Goal: Task Accomplishment & Management: Use online tool/utility

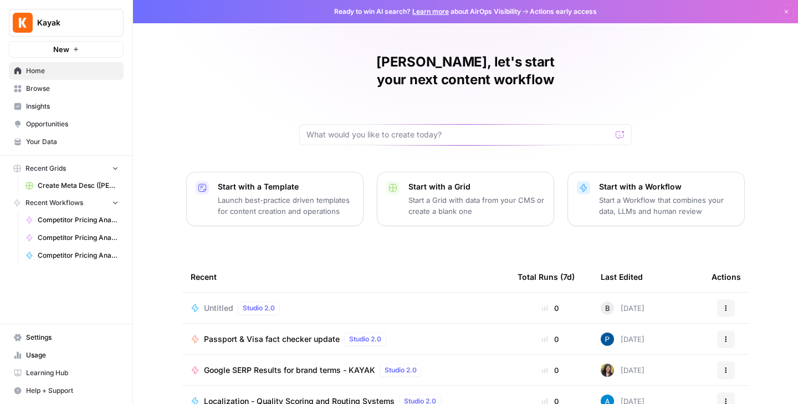
click at [69, 90] on span "Browse" at bounding box center [72, 89] width 93 height 10
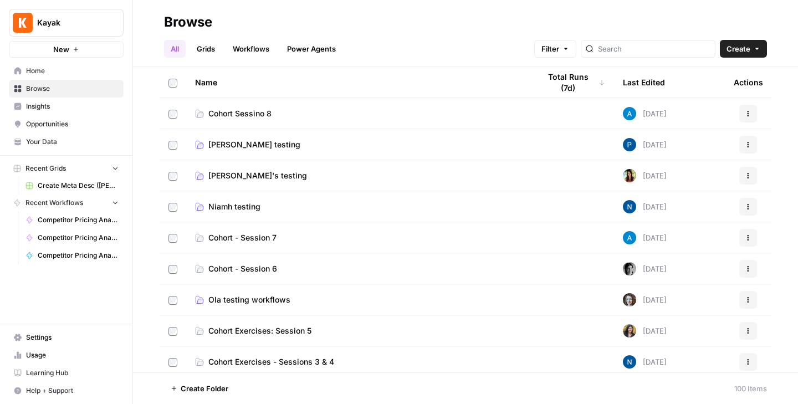
click at [54, 146] on span "Your Data" at bounding box center [72, 142] width 93 height 10
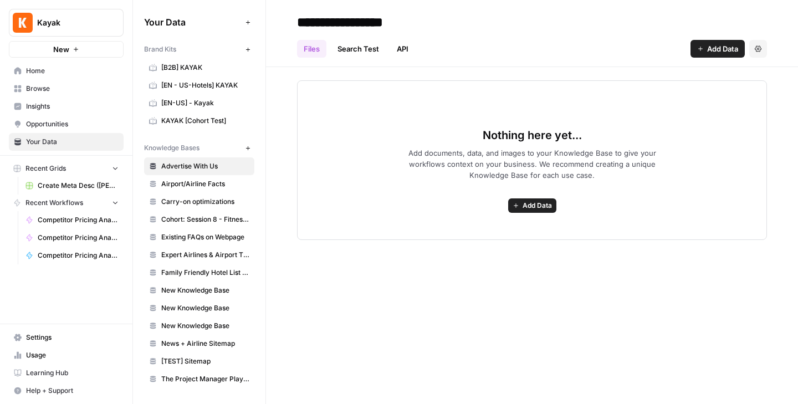
click at [221, 221] on span "Cohort: Session 8 - Fitness Posts" at bounding box center [205, 220] width 88 height 10
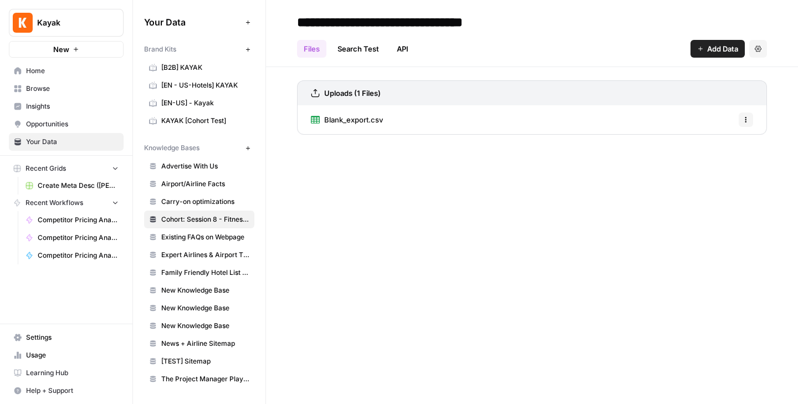
click at [370, 115] on span "Blank_export.csv" at bounding box center [353, 119] width 59 height 11
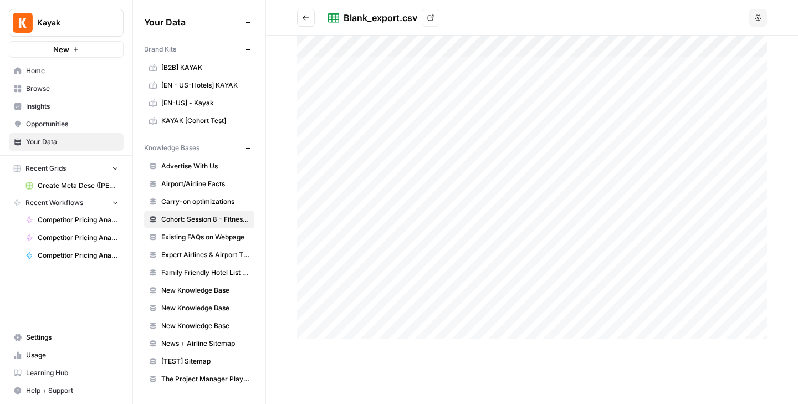
click at [764, 8] on header "Blank_export.csv View Options" at bounding box center [532, 18] width 532 height 36
click at [763, 13] on button "Options" at bounding box center [759, 18] width 18 height 18
click at [675, 21] on div "Blank_export.csv View" at bounding box center [536, 18] width 417 height 18
click at [364, 12] on div "Blank_export.csv" at bounding box center [381, 17] width 74 height 13
click at [413, 17] on div "Blank_export.csv" at bounding box center [381, 17] width 74 height 13
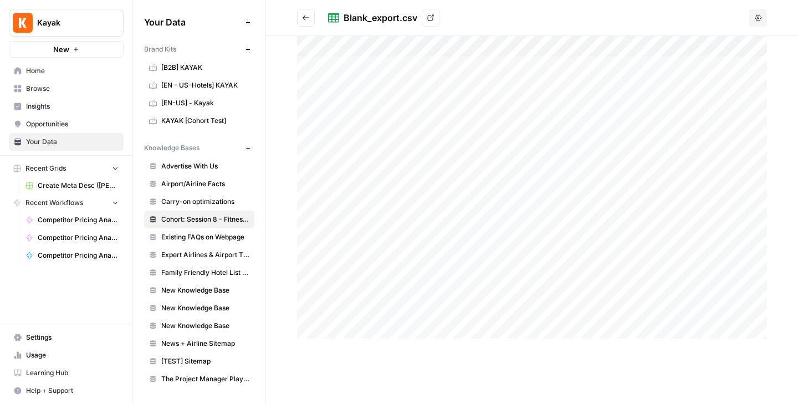
click at [433, 17] on icon at bounding box center [431, 18] width 6 height 6
click at [44, 91] on span "Browse" at bounding box center [72, 89] width 93 height 10
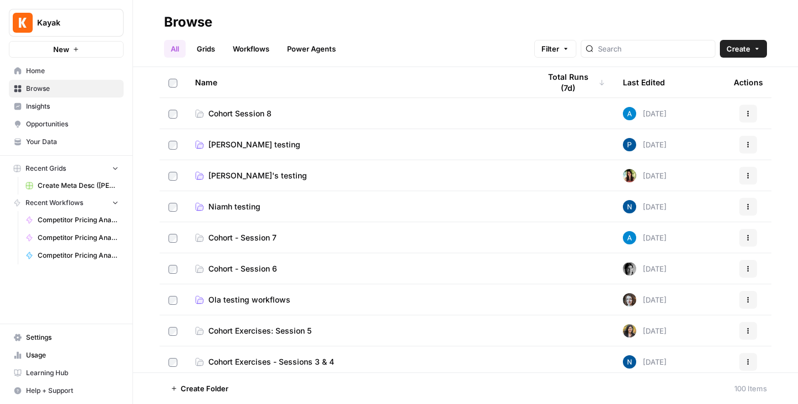
click at [243, 116] on span "Cohort Session 8" at bounding box center [239, 113] width 63 height 11
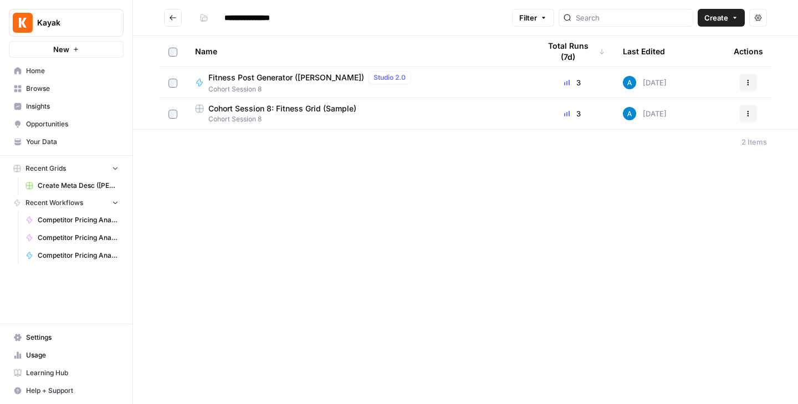
click at [331, 114] on span "Cohort Session 8" at bounding box center [358, 119] width 327 height 10
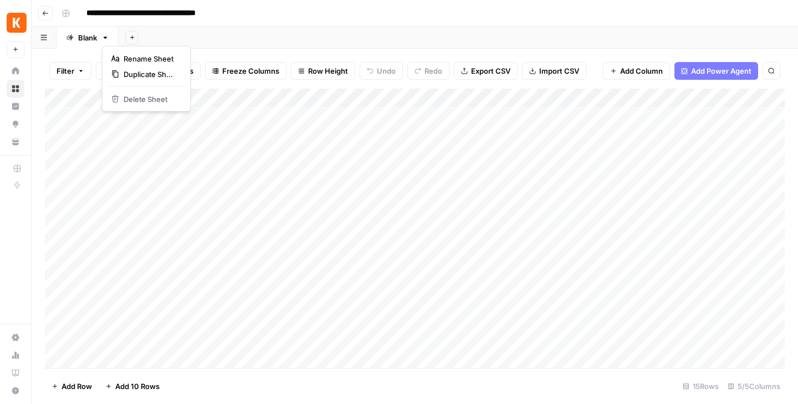
click at [108, 38] on icon "button" at bounding box center [105, 38] width 8 height 8
click at [326, 40] on div "Add Sheet" at bounding box center [459, 38] width 680 height 22
click at [47, 17] on button "Go back" at bounding box center [45, 13] width 14 height 14
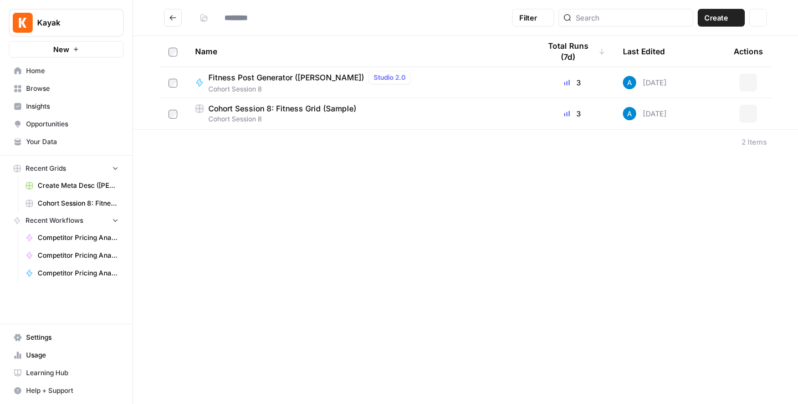
type input "**********"
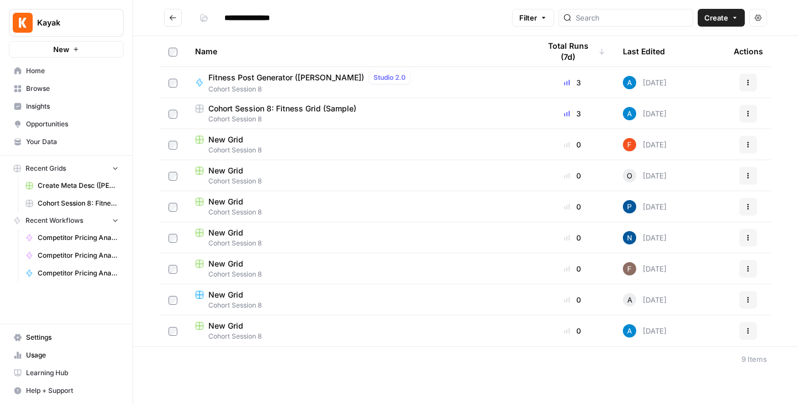
click at [719, 18] on span "Create" at bounding box center [717, 17] width 24 height 11
click at [690, 42] on span "Grid" at bounding box center [700, 43] width 62 height 11
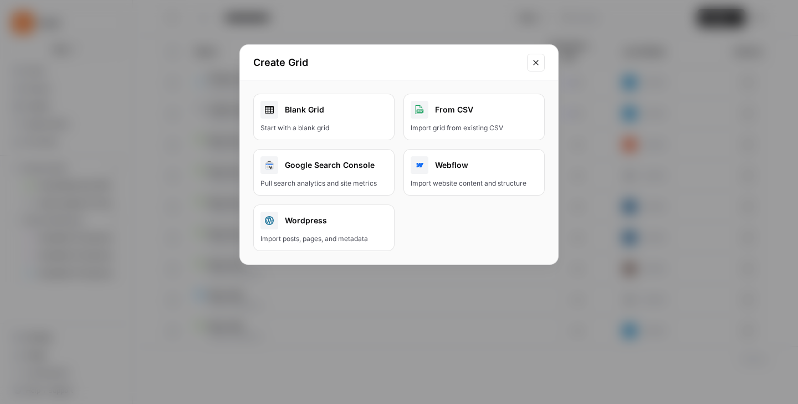
click at [332, 118] on div "Blank Grid" at bounding box center [324, 110] width 127 height 18
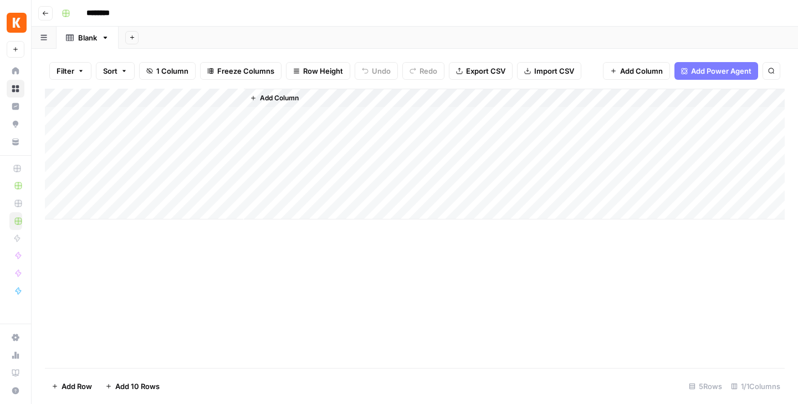
click at [555, 73] on span "Import CSV" at bounding box center [555, 70] width 40 height 11
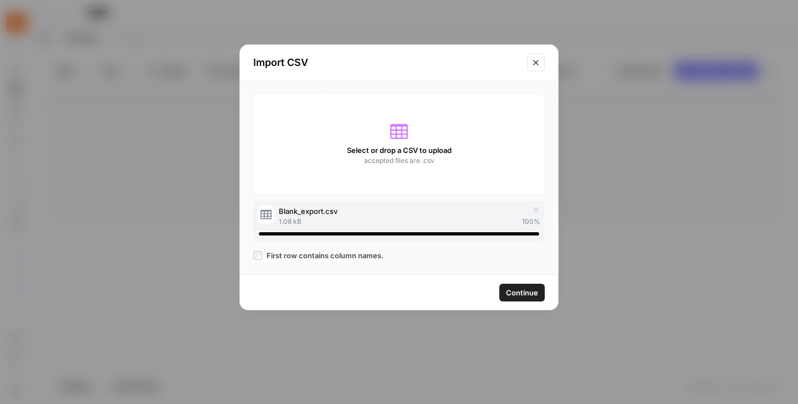
click at [528, 292] on span "Continue" at bounding box center [522, 292] width 32 height 11
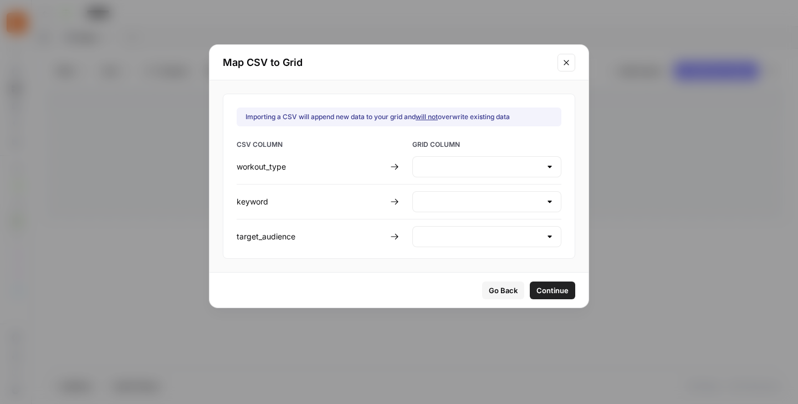
type input "Create new column"
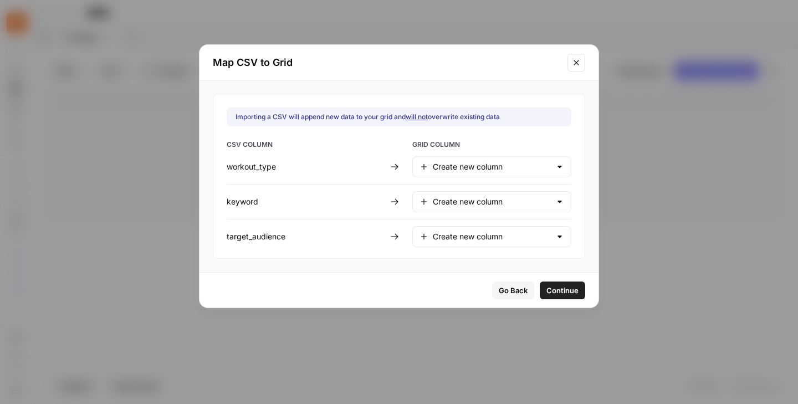
click at [540, 298] on button "Continue" at bounding box center [562, 291] width 45 height 18
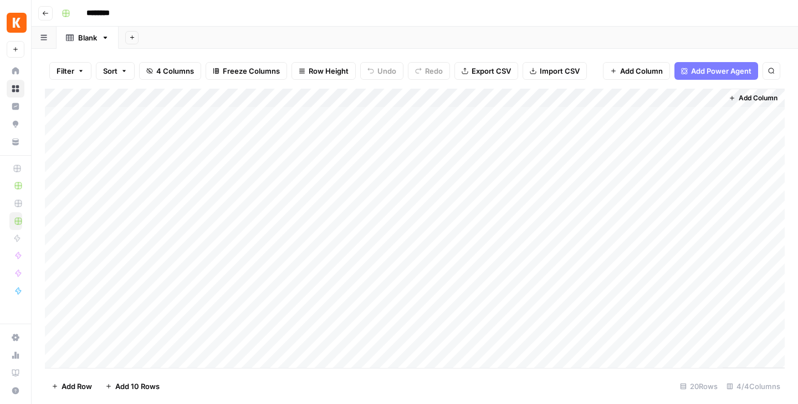
drag, startPoint x: 104, startPoint y: 118, endPoint x: 113, endPoint y: 184, distance: 66.6
click at [113, 184] on div "Add Column" at bounding box center [415, 228] width 740 height 279
click at [113, 184] on button "button" at bounding box center [164, 191] width 160 height 19
drag, startPoint x: 70, startPoint y: 113, endPoint x: 72, endPoint y: 179, distance: 66.0
click at [72, 178] on div "Add Column" at bounding box center [415, 228] width 740 height 279
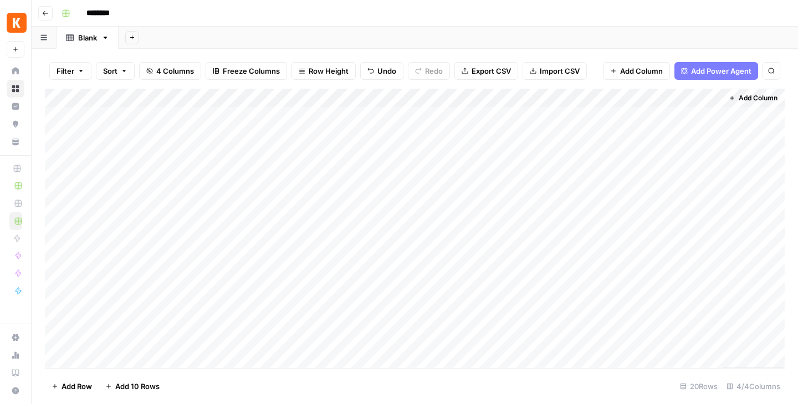
click at [305, 130] on div "Add Column" at bounding box center [415, 228] width 740 height 279
drag, startPoint x: 82, startPoint y: 111, endPoint x: 75, endPoint y: 184, distance: 72.9
click at [75, 184] on div "Add Column" at bounding box center [415, 228] width 740 height 279
drag, startPoint x: 130, startPoint y: 118, endPoint x: 131, endPoint y: 187, distance: 68.8
click at [131, 187] on div "Add Column" at bounding box center [415, 228] width 740 height 279
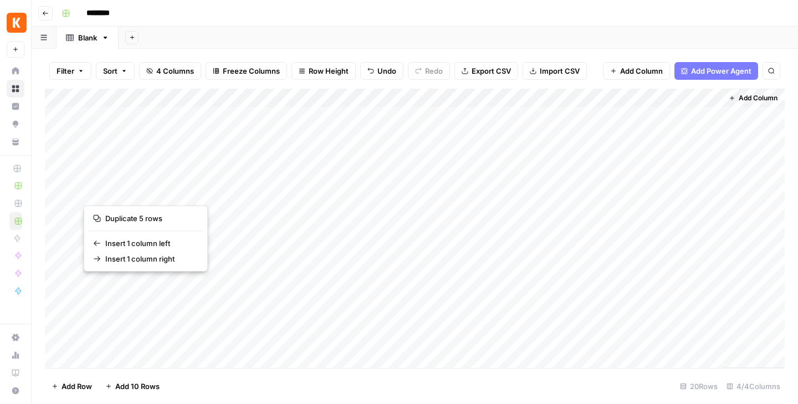
click at [345, 179] on div "Add Column" at bounding box center [415, 228] width 740 height 279
drag, startPoint x: 757, startPoint y: 197, endPoint x: 258, endPoint y: 133, distance: 502.6
click at [258, 133] on div "Add Column" at bounding box center [415, 228] width 740 height 279
click at [59, 118] on div "Add Column" at bounding box center [415, 228] width 740 height 279
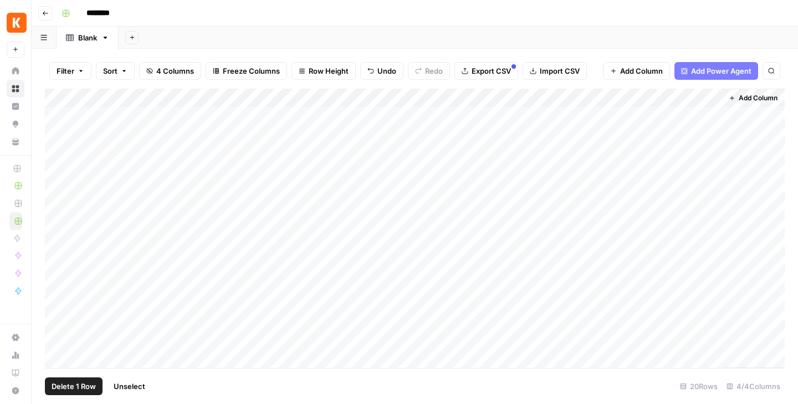
click at [60, 133] on div "Add Column" at bounding box center [415, 228] width 740 height 279
click at [60, 150] on div "Add Column" at bounding box center [415, 228] width 740 height 279
click at [59, 170] on div "Add Column" at bounding box center [415, 228] width 740 height 279
click at [59, 186] on div "Add Column" at bounding box center [415, 228] width 740 height 279
click at [97, 379] on button "Delete 5 Rows" at bounding box center [76, 387] width 63 height 18
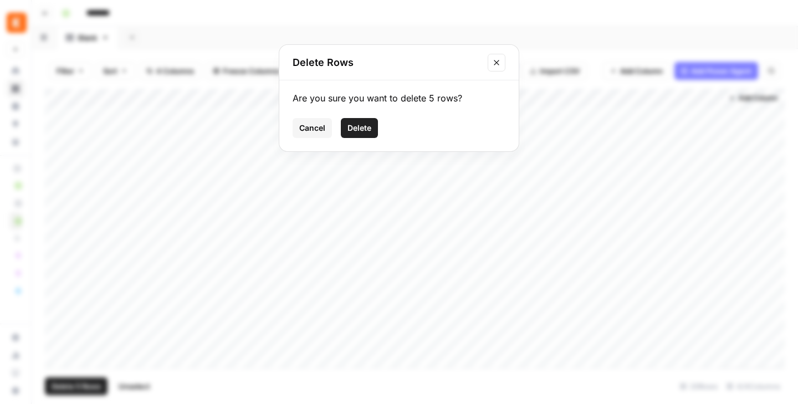
click at [363, 129] on span "Delete" at bounding box center [360, 128] width 24 height 11
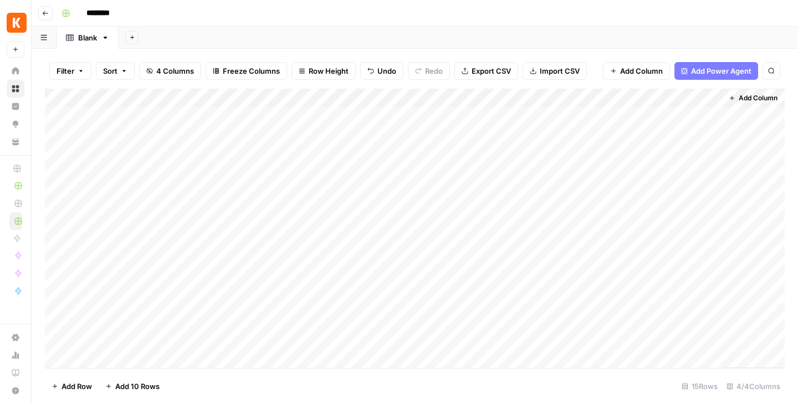
click at [103, 17] on input "********" at bounding box center [113, 13] width 62 height 18
click at [130, 12] on input "********" at bounding box center [113, 13] width 62 height 18
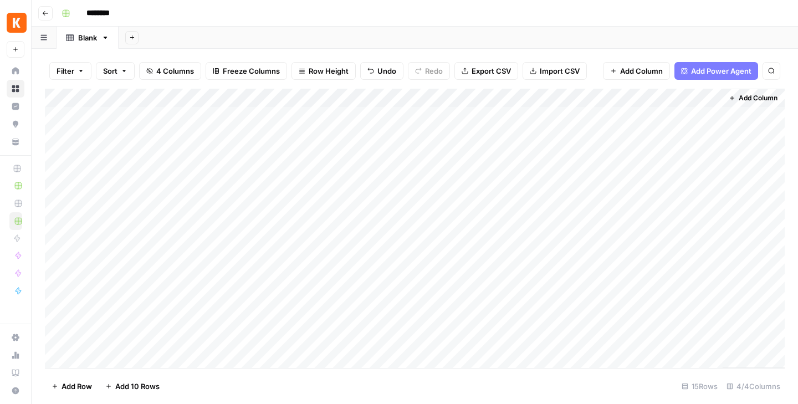
click at [130, 12] on input "********" at bounding box center [113, 13] width 62 height 18
type input "**********"
click at [643, 71] on span "Add Column" at bounding box center [641, 70] width 43 height 11
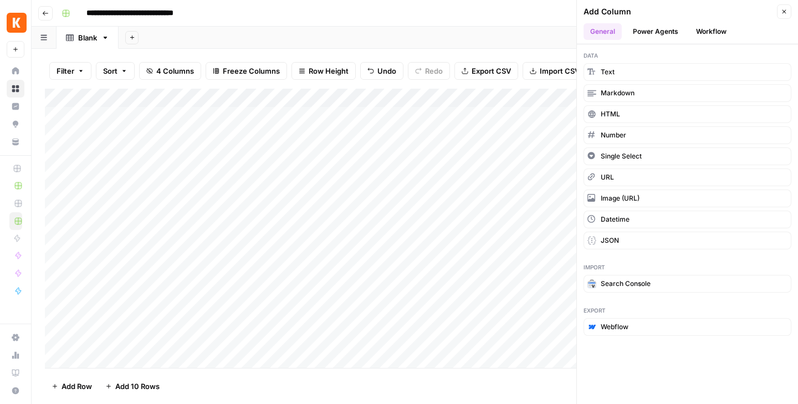
click at [724, 33] on button "Workflow" at bounding box center [712, 31] width 44 height 17
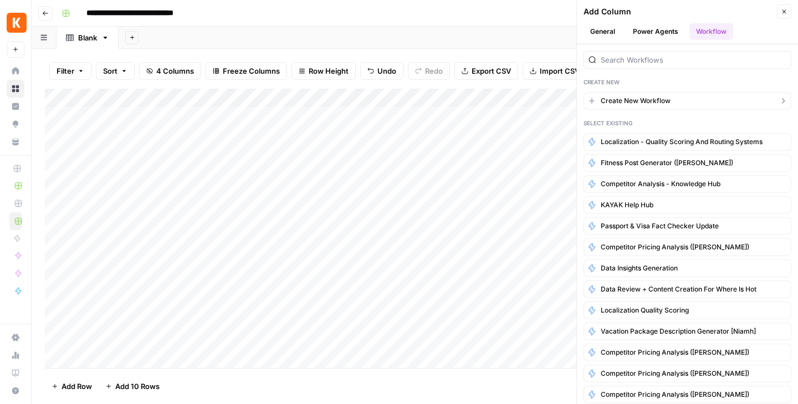
click at [664, 106] on button "Create New Workflow" at bounding box center [688, 101] width 208 height 18
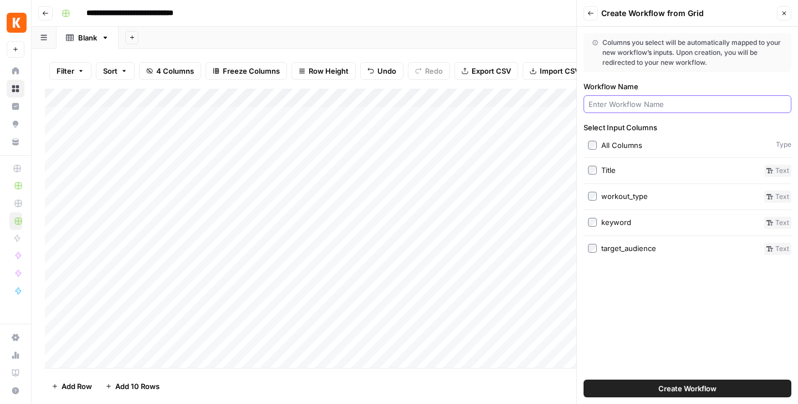
click at [664, 106] on input "Workflow Name" at bounding box center [688, 104] width 198 height 11
type input "Fitness caption generator (Ben)"
click at [672, 384] on span "Create Workflow" at bounding box center [688, 388] width 58 height 11
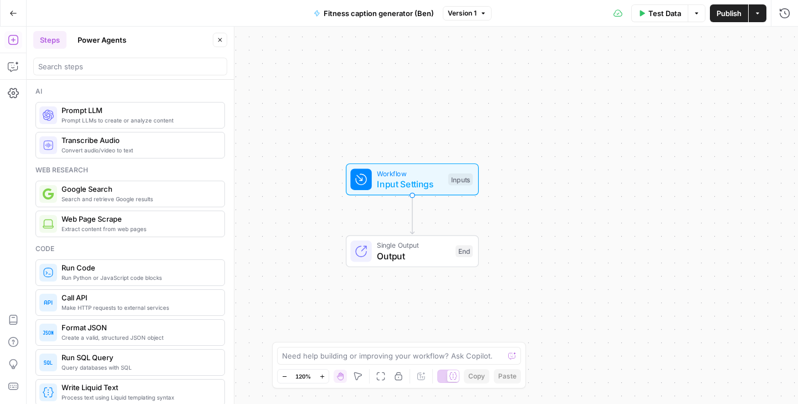
click at [155, 116] on span "Prompt LLMs to create or analyze content" at bounding box center [139, 120] width 154 height 9
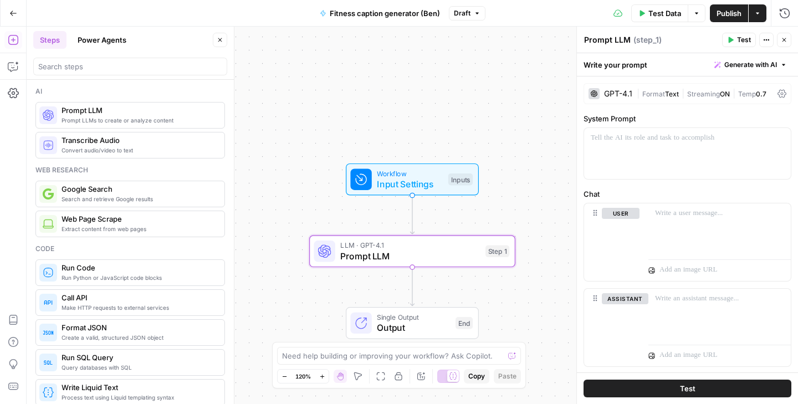
click at [614, 95] on div "GPT-4.1" at bounding box center [618, 94] width 28 height 8
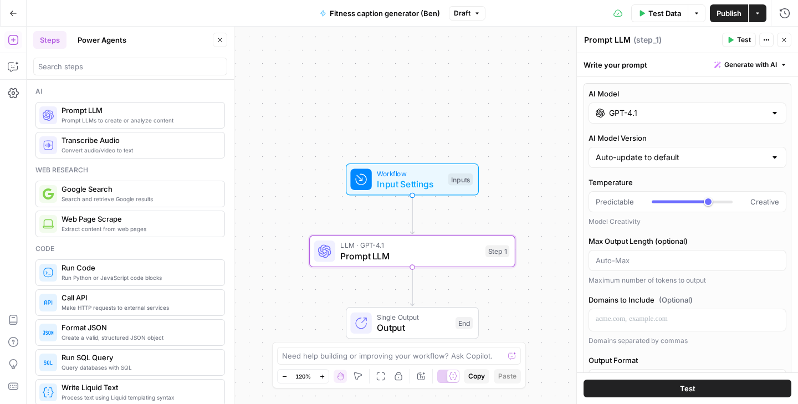
click at [632, 117] on input "GPT-4.1" at bounding box center [687, 113] width 157 height 11
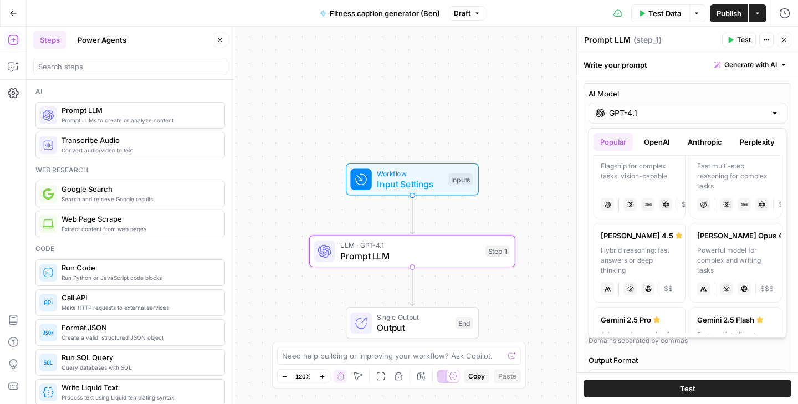
scroll to position [106, 0]
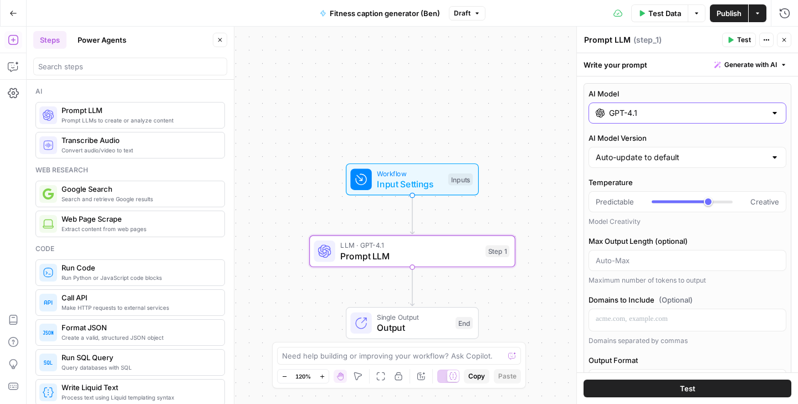
click at [650, 115] on input "GPT-4.1" at bounding box center [687, 113] width 157 height 11
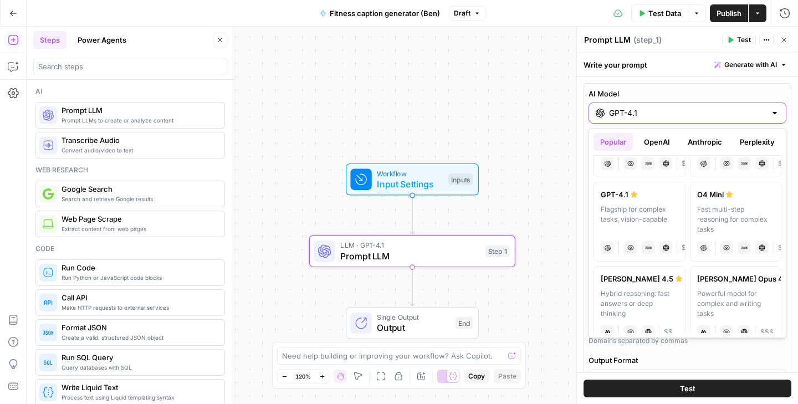
scroll to position [63, 0]
click at [710, 284] on label "[PERSON_NAME] Opus 4.1 Powerful model for complex and writing tasks anthropic V…" at bounding box center [736, 306] width 92 height 80
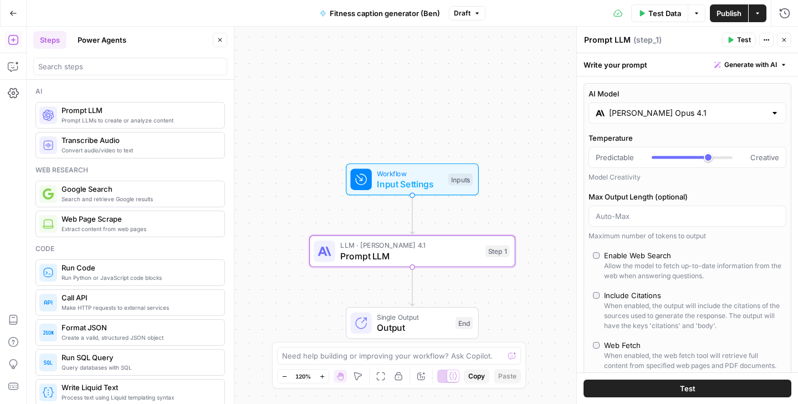
click at [648, 124] on div "AI Model [PERSON_NAME] Opus 4.1 Temperature Predictable Creative Model Creativi…" at bounding box center [688, 296] width 208 height 426
click at [643, 118] on input "[PERSON_NAME] Opus 4.1" at bounding box center [687, 113] width 157 height 11
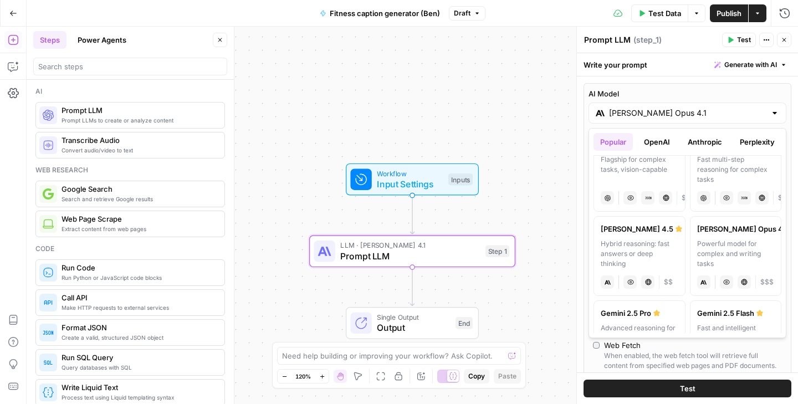
scroll to position [112, 0]
click at [640, 231] on div "[PERSON_NAME] 4.5" at bounding box center [640, 229] width 78 height 11
type input "[PERSON_NAME] 4.5"
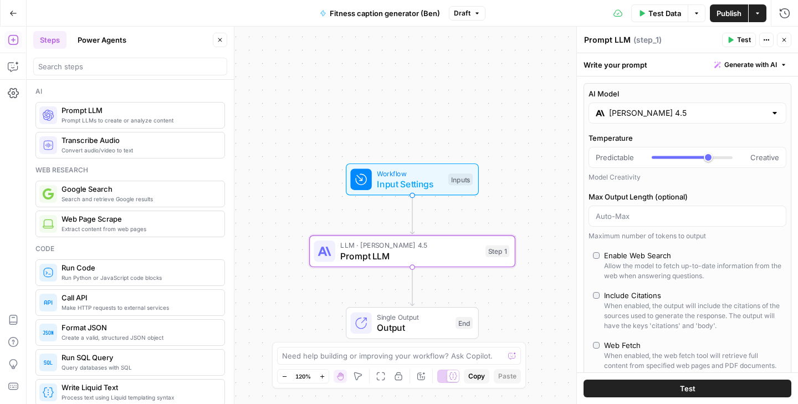
click at [761, 72] on button "Generate with AI" at bounding box center [751, 65] width 82 height 14
click at [743, 100] on div "Use AI to build your prompt" at bounding box center [738, 100] width 85 height 10
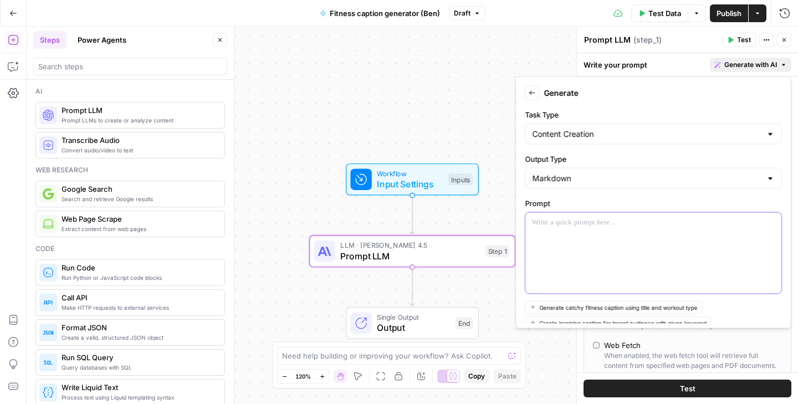
click at [605, 242] on div at bounding box center [654, 253] width 256 height 81
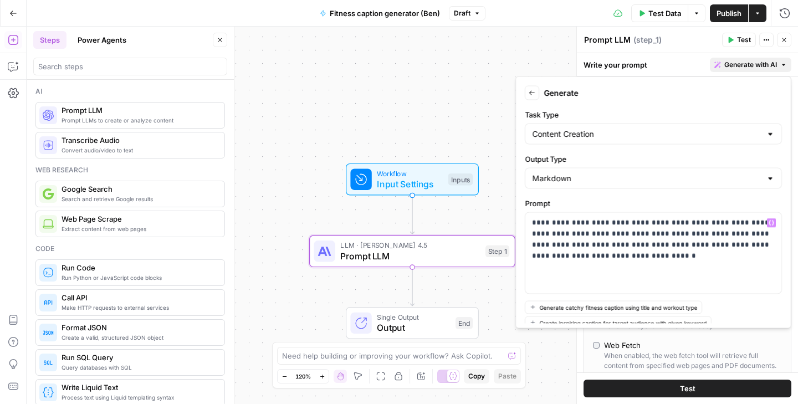
click at [672, 380] on button "Test" at bounding box center [688, 389] width 208 height 18
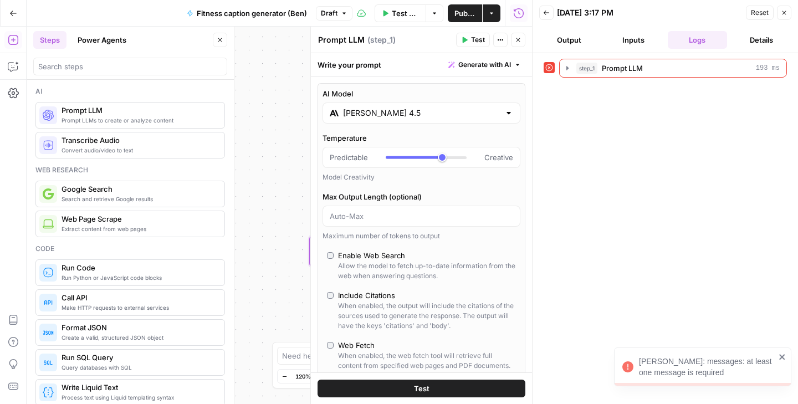
click at [549, 13] on icon "button" at bounding box center [546, 12] width 7 height 7
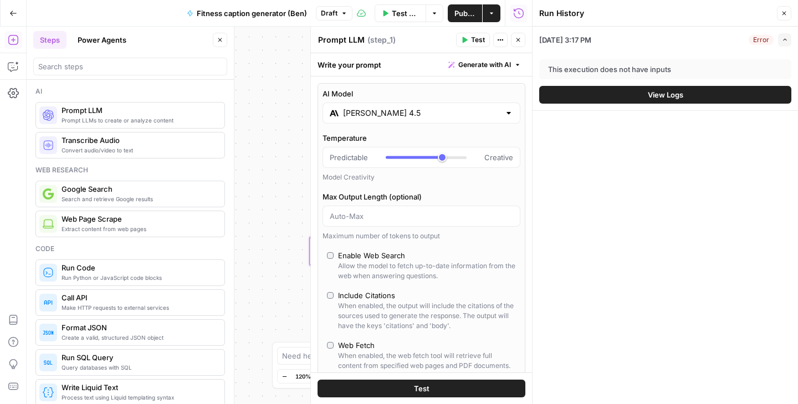
click at [784, 8] on button "Close" at bounding box center [784, 13] width 14 height 14
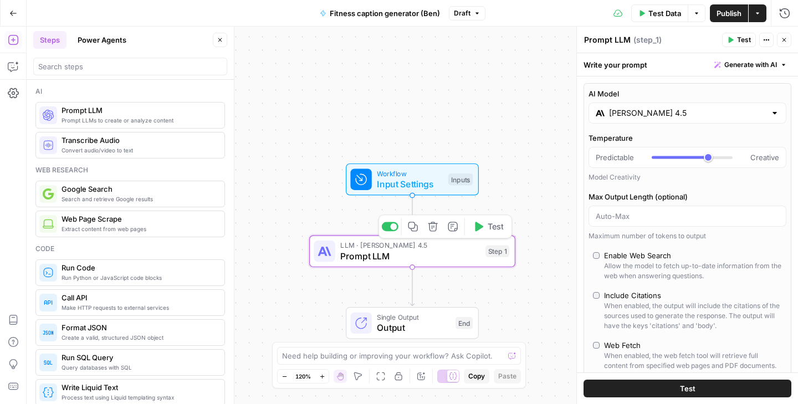
click at [462, 253] on span "Prompt LLM" at bounding box center [410, 256] width 140 height 13
click at [675, 189] on div "Temperature Predictable Creative Model Creativity Max Output Length (optional) …" at bounding box center [688, 187] width 198 height 109
click at [624, 62] on div "Write your prompt Generate with AI" at bounding box center [687, 64] width 221 height 23
click at [760, 64] on span "Generate with AI" at bounding box center [751, 65] width 53 height 10
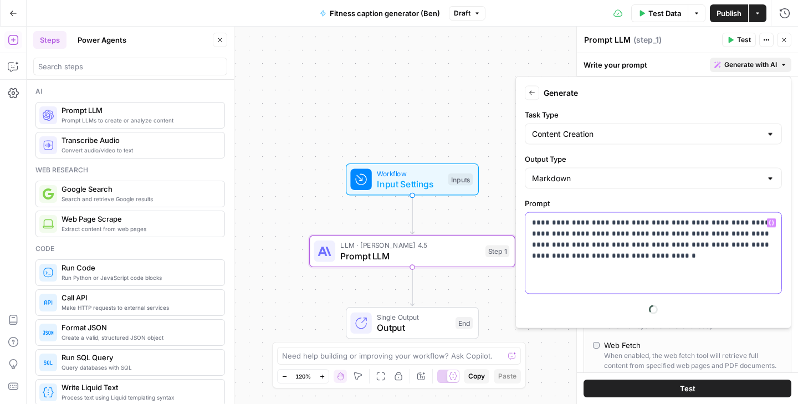
click at [669, 256] on p "**********" at bounding box center [653, 239] width 243 height 44
click at [712, 223] on p "**********" at bounding box center [653, 239] width 243 height 44
click at [540, 90] on div "Back Generate" at bounding box center [653, 93] width 257 height 14
click at [532, 91] on icon "button" at bounding box center [532, 93] width 7 height 7
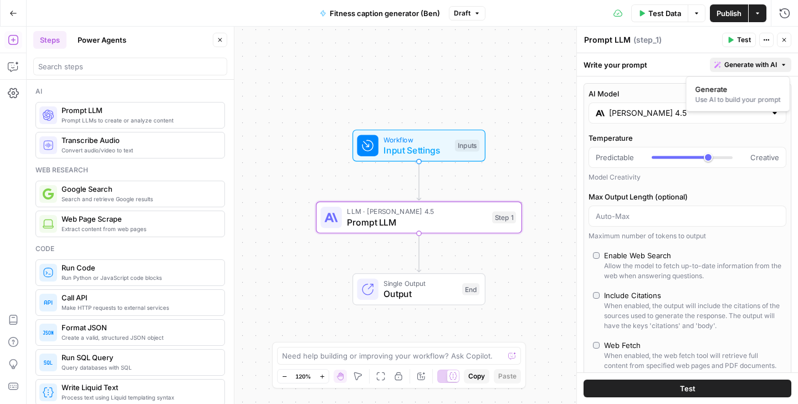
click at [741, 133] on label "Temperature" at bounding box center [688, 138] width 198 height 11
click at [596, 157] on input "Temperature" at bounding box center [596, 157] width 1 height 1
click at [749, 69] on span "Generate with AI" at bounding box center [751, 65] width 53 height 10
click at [730, 88] on span "Generate" at bounding box center [736, 89] width 81 height 11
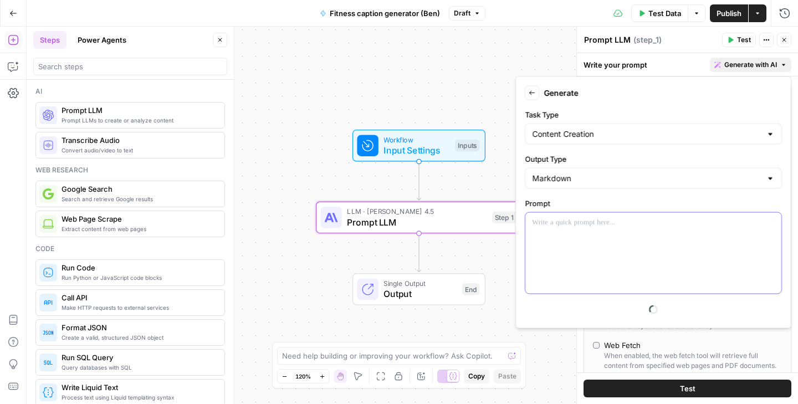
click at [612, 246] on div at bounding box center [654, 253] width 256 height 81
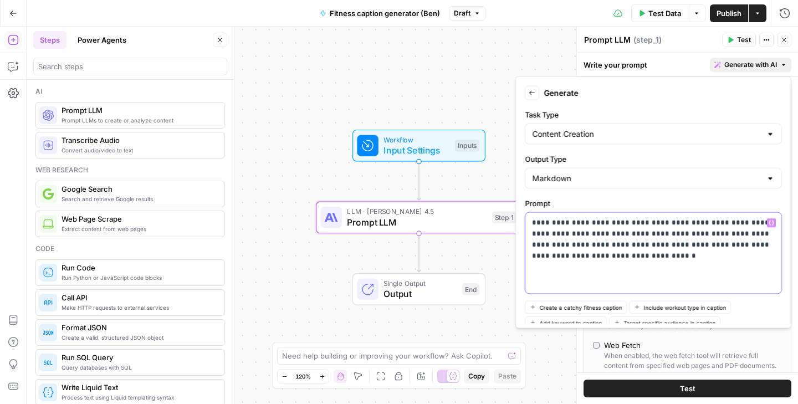
scroll to position [55, 0]
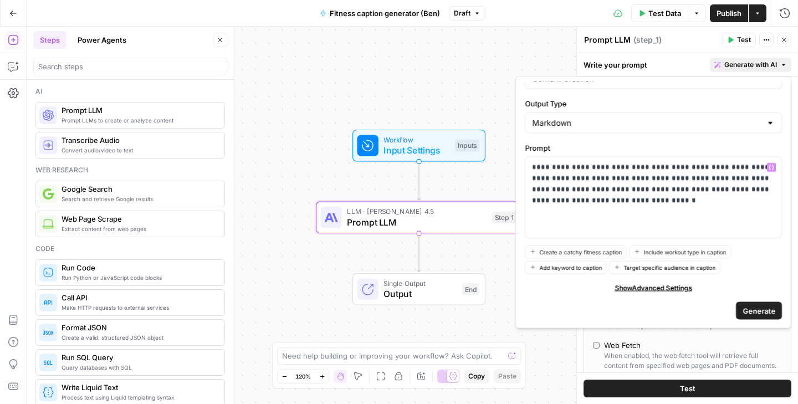
click at [752, 309] on span "Generate" at bounding box center [759, 310] width 33 height 11
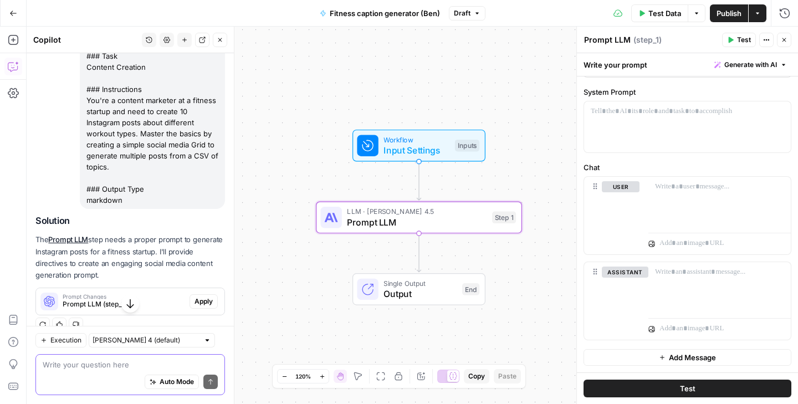
scroll to position [144, 0]
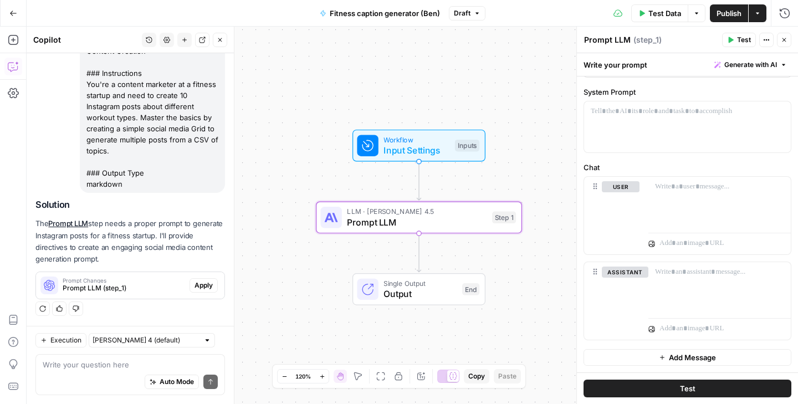
click at [211, 283] on span "Apply" at bounding box center [204, 286] width 18 height 10
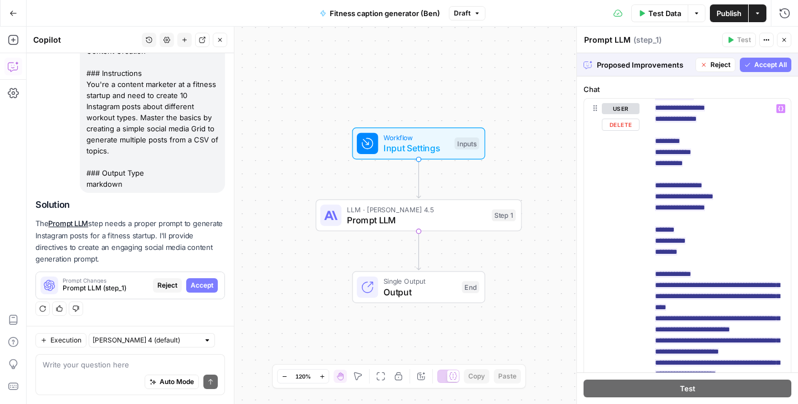
scroll to position [562, 0]
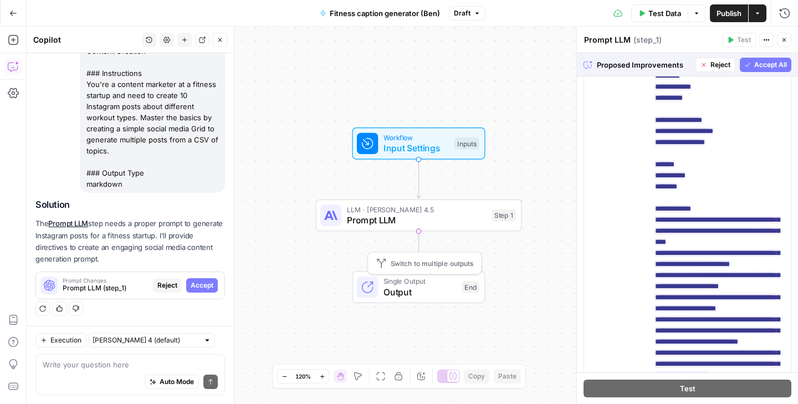
click at [440, 282] on span "Single Output" at bounding box center [420, 281] width 73 height 11
click at [434, 265] on span "Switch to multiple outputs" at bounding box center [432, 263] width 83 height 11
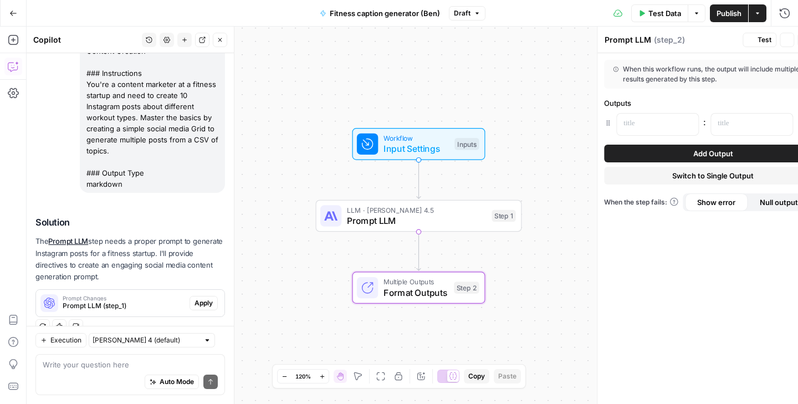
type textarea "Format Outputs"
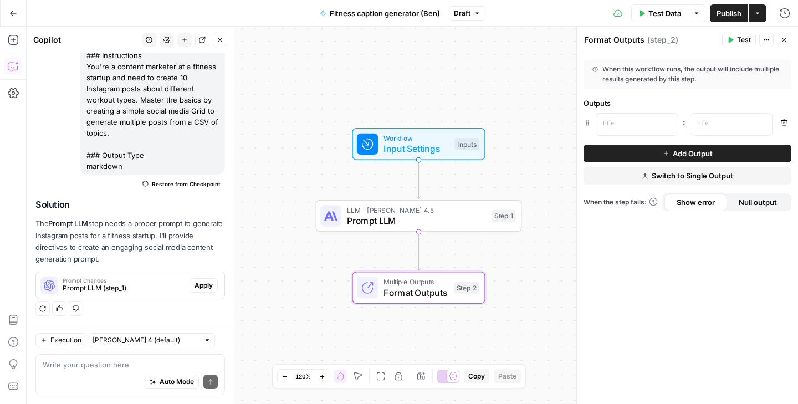
click at [218, 43] on icon "button" at bounding box center [220, 40] width 7 height 7
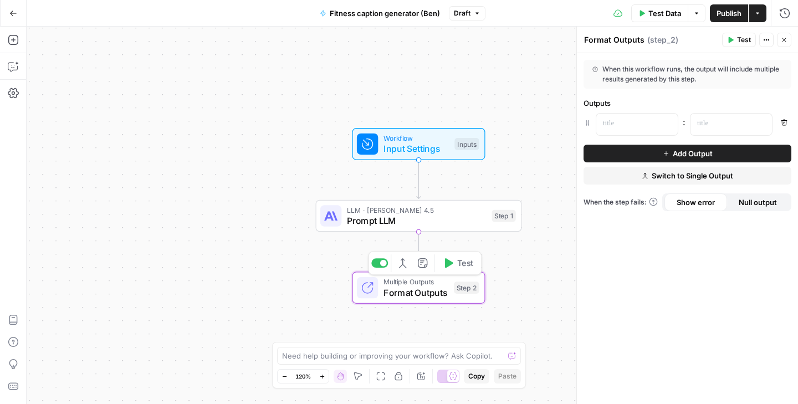
click at [438, 281] on span "Multiple Outputs" at bounding box center [416, 282] width 65 height 11
click at [441, 294] on span "Format Outputs" at bounding box center [416, 292] width 65 height 13
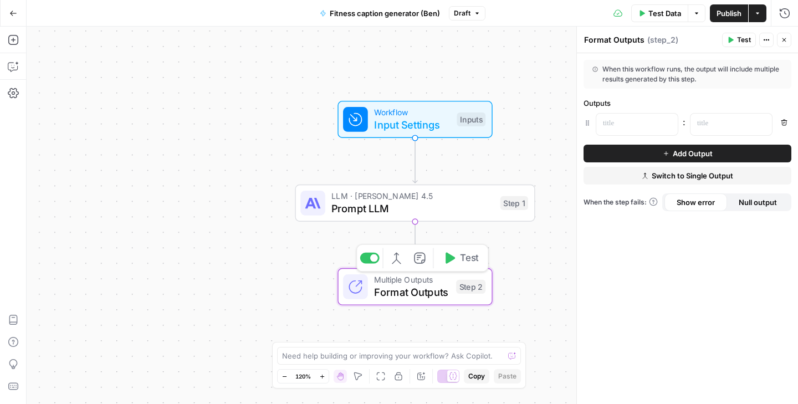
click at [441, 294] on span "Format Outputs" at bounding box center [412, 292] width 76 height 16
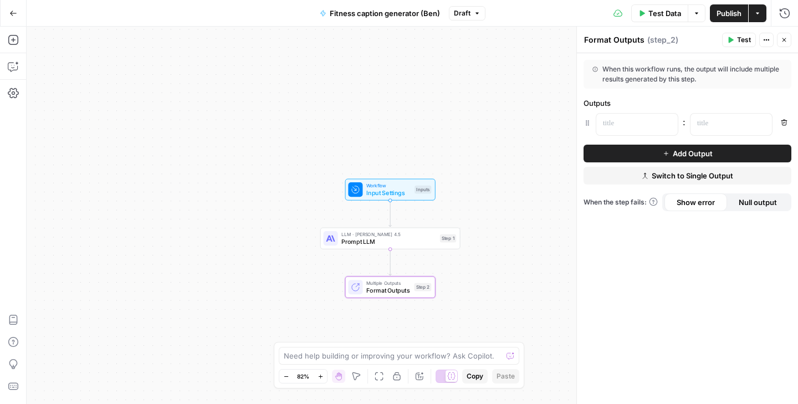
drag, startPoint x: 525, startPoint y: 292, endPoint x: 461, endPoint y: 293, distance: 63.8
click at [464, 293] on div "Workflow Input Settings Inputs LLM · [PERSON_NAME] 4.5 Prompt LLM Step 1 Multip…" at bounding box center [413, 216] width 772 height 378
click at [782, 42] on icon "button" at bounding box center [784, 40] width 7 height 7
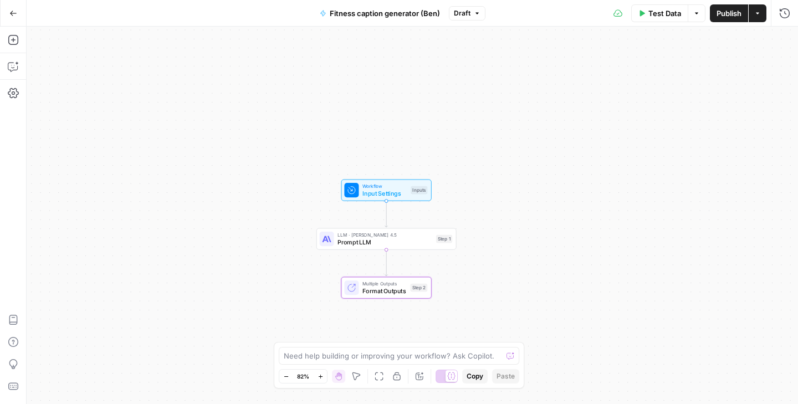
click at [736, 83] on div "Workflow Input Settings Inputs LLM · [PERSON_NAME] 4.5 Prompt LLM Step 1 Multip…" at bounding box center [413, 216] width 772 height 378
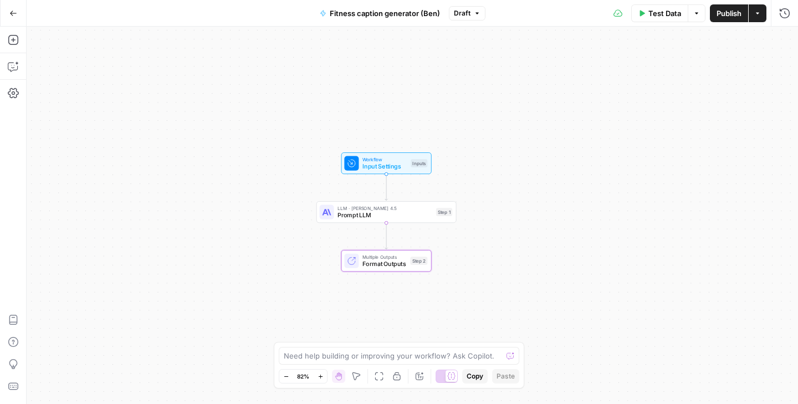
click at [510, 225] on div "Workflow Input Settings Inputs LLM · [PERSON_NAME] 4.5 Prompt LLM Step 1 Multip…" at bounding box center [413, 216] width 772 height 378
click at [448, 215] on div "Step 1" at bounding box center [444, 212] width 16 height 8
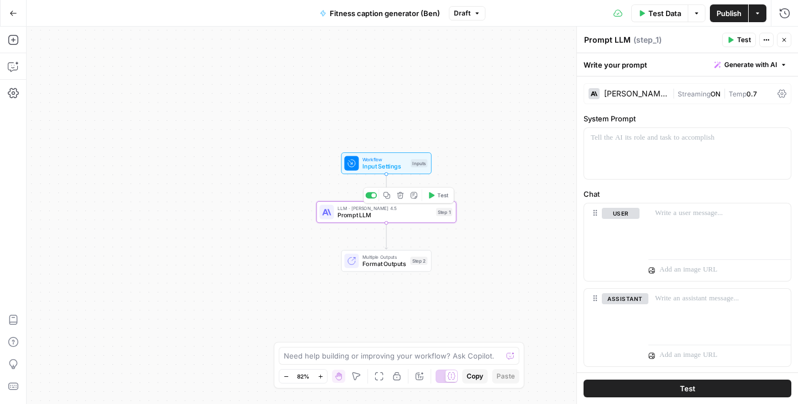
click at [386, 262] on span "Format Outputs" at bounding box center [385, 264] width 44 height 9
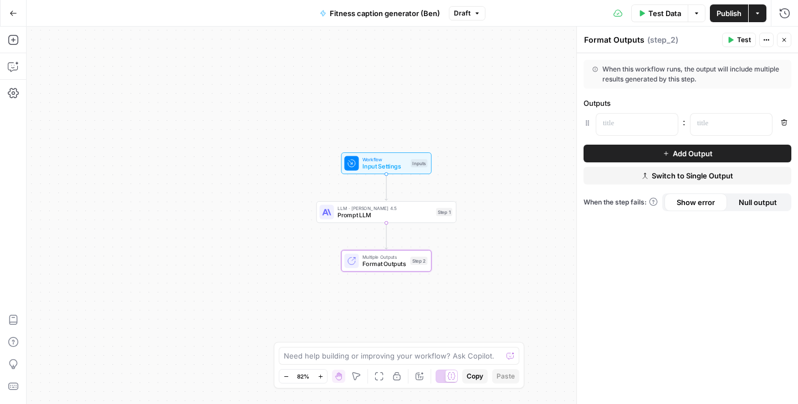
click at [649, 42] on span "( step_2 )" at bounding box center [663, 39] width 31 height 11
click at [764, 45] on button "Actions" at bounding box center [767, 40] width 14 height 14
click at [640, 69] on div "When this workflow runs, the output will include multiple results generated by …" at bounding box center [688, 74] width 190 height 20
click at [667, 151] on icon "button" at bounding box center [666, 153] width 7 height 7
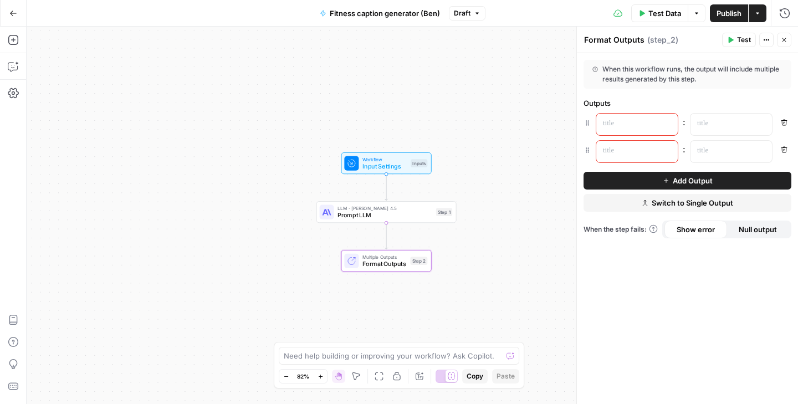
click at [608, 118] on p at bounding box center [628, 123] width 50 height 11
click at [720, 80] on div "When this workflow runs, the output will include multiple results generated by …" at bounding box center [688, 74] width 190 height 20
click at [721, 81] on div "When this workflow runs, the output will include multiple results generated by …" at bounding box center [688, 74] width 190 height 20
click at [637, 131] on div "**********" at bounding box center [629, 125] width 64 height 22
click at [724, 119] on p at bounding box center [723, 123] width 50 height 11
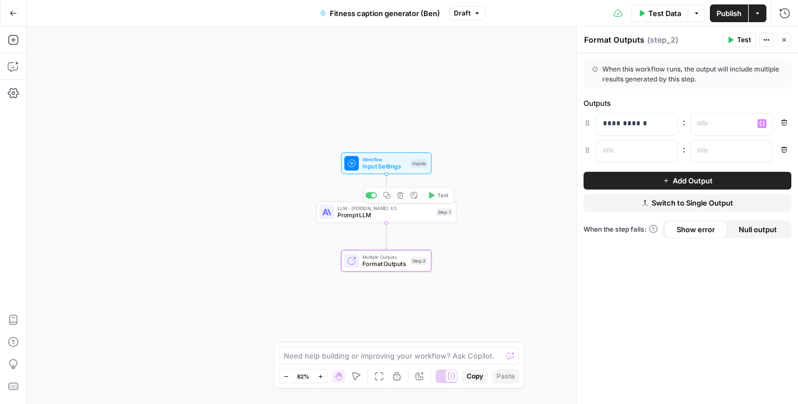
click at [391, 220] on div "LLM · [PERSON_NAME] 4.5 Prompt LLM Step 1 Copy step Delete step Add Note Test" at bounding box center [387, 212] width 140 height 22
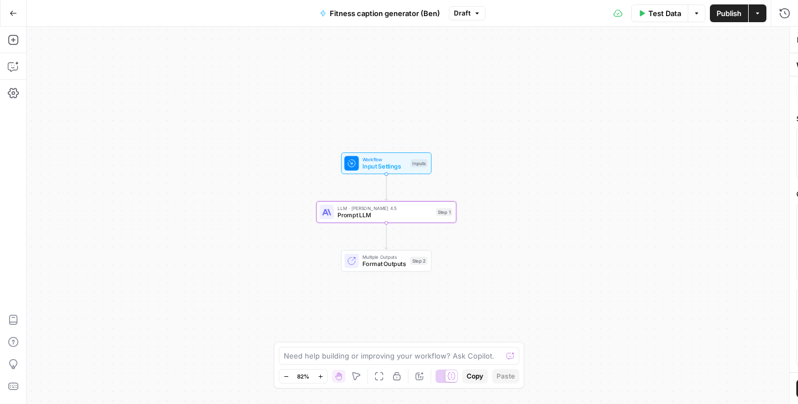
type textarea "Prompt LLM"
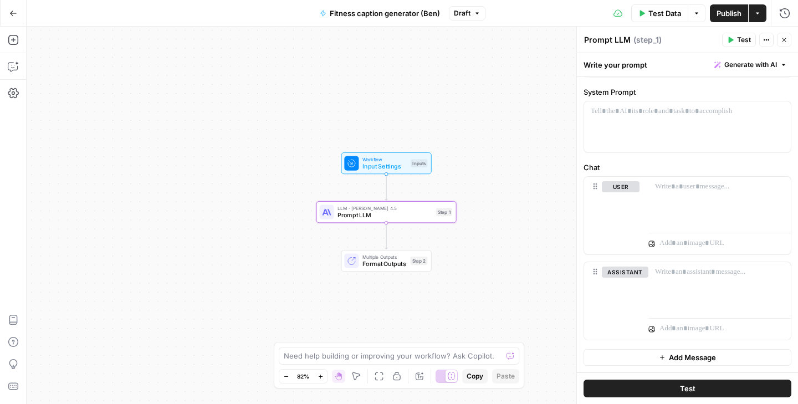
scroll to position [0, 0]
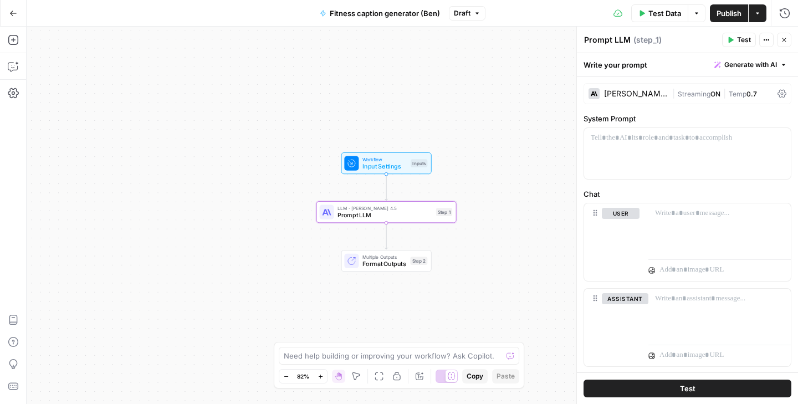
click at [757, 65] on span "Generate with AI" at bounding box center [751, 65] width 53 height 10
click at [682, 73] on div "Write your prompt Generate with AI" at bounding box center [687, 64] width 221 height 23
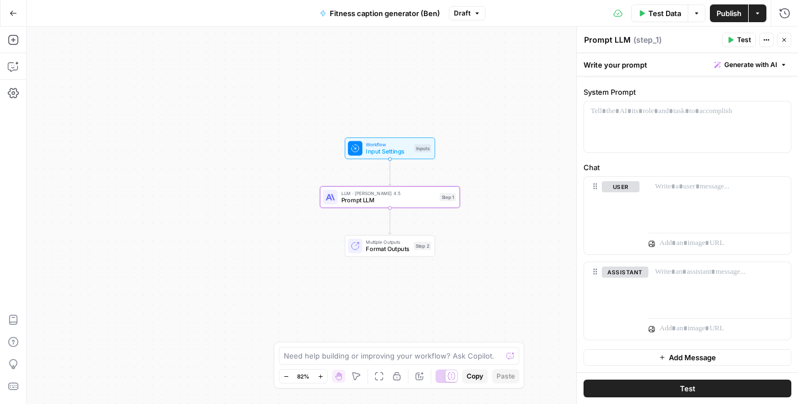
click at [765, 13] on button "Actions" at bounding box center [758, 13] width 18 height 18
click at [465, 21] on div "Fitness caption generator (Ben) Draft" at bounding box center [399, 13] width 172 height 18
click at [465, 20] on div "Fitness caption generator (Ben) Draft" at bounding box center [399, 13] width 172 height 18
click at [465, 12] on span "Draft" at bounding box center [462, 13] width 17 height 10
click at [429, 111] on div "Workflow Input Settings Inputs LLM · [PERSON_NAME] 4.5 Prompt LLM Step 1 Multip…" at bounding box center [413, 216] width 772 height 378
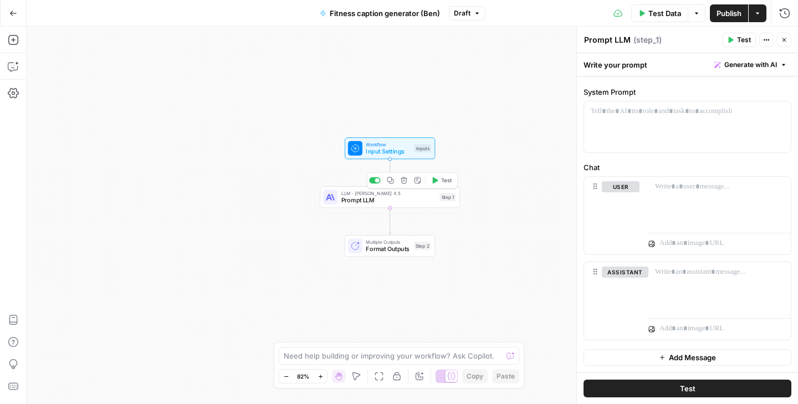
click at [418, 202] on span "Prompt LLM" at bounding box center [389, 200] width 95 height 9
click at [421, 199] on span "Prompt LLM" at bounding box center [389, 200] width 95 height 9
click at [8, 90] on icon "button" at bounding box center [13, 93] width 11 height 11
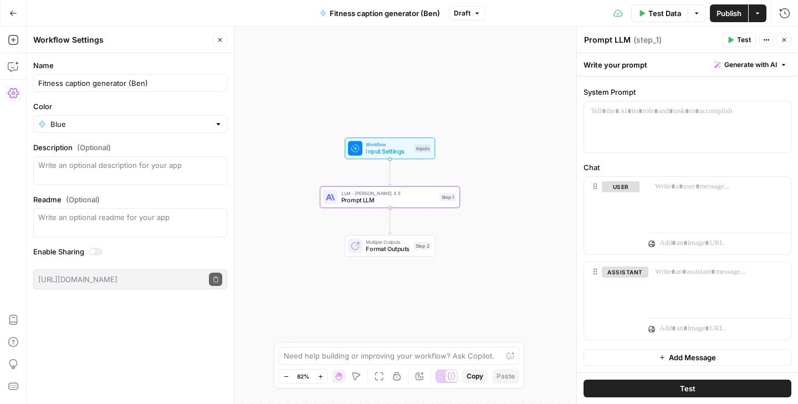
click at [279, 205] on div "Workflow Input Settings Inputs LLM · [PERSON_NAME] 4.5 Prompt LLM Step 1 Multip…" at bounding box center [413, 216] width 772 height 378
click at [366, 199] on span "Prompt LLM" at bounding box center [389, 200] width 95 height 9
click at [11, 43] on icon "button" at bounding box center [13, 39] width 11 height 11
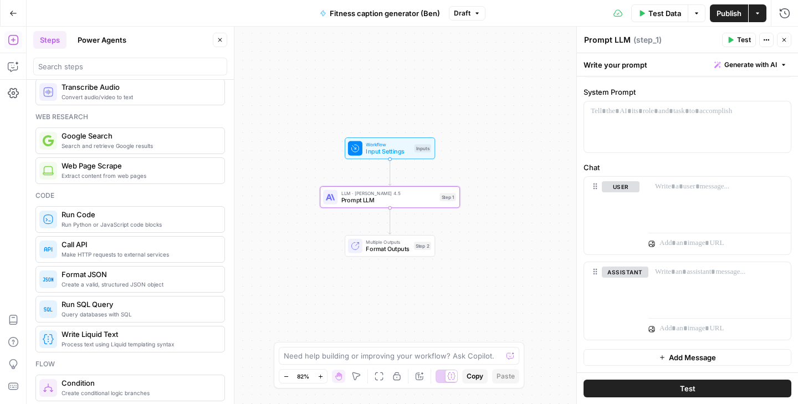
scroll to position [114, 0]
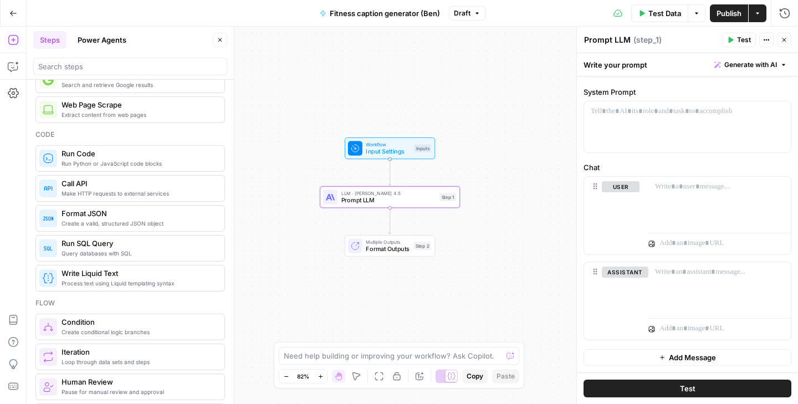
click at [137, 216] on span "Format JSON" at bounding box center [139, 213] width 154 height 11
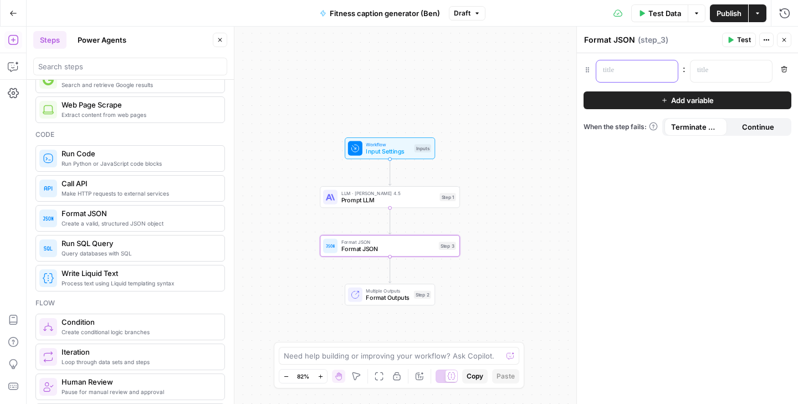
click at [637, 77] on div at bounding box center [629, 71] width 64 height 22
click at [389, 306] on div "Multiple Outputs Format Outputs Step 2 Switch to single output Add Note Test" at bounding box center [390, 295] width 90 height 22
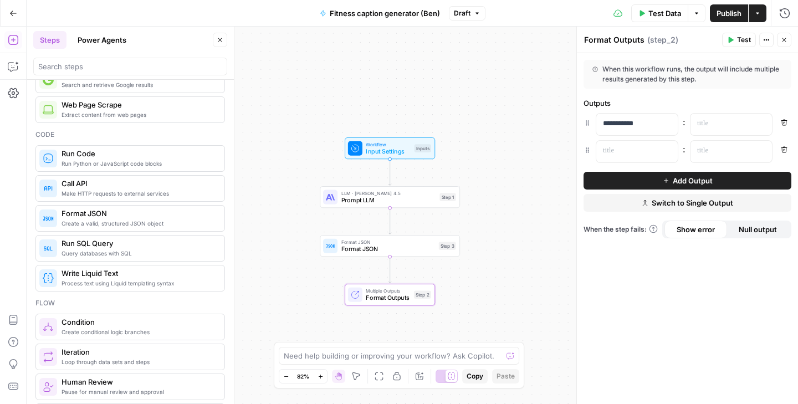
click at [788, 37] on button "Close" at bounding box center [784, 40] width 14 height 14
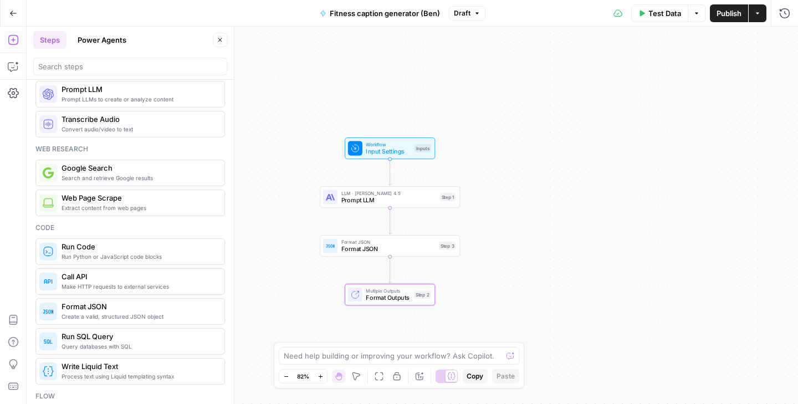
scroll to position [22, 0]
click at [442, 254] on div "Format JSON Format JSON Step 3 Copy step Delete step Add Note Test" at bounding box center [390, 246] width 140 height 22
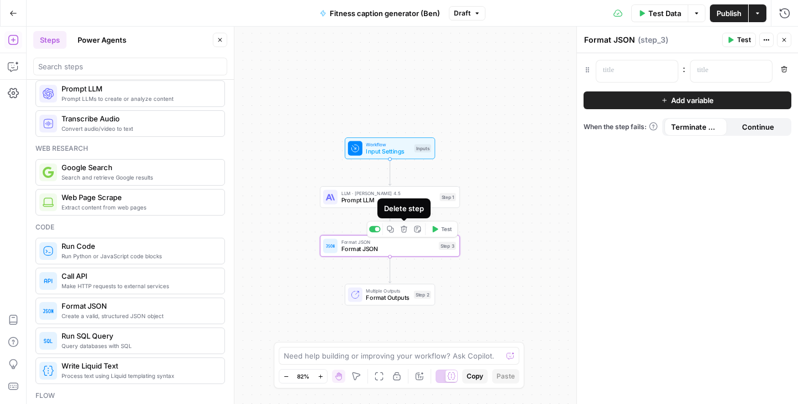
click at [403, 233] on button "Delete step" at bounding box center [404, 229] width 12 height 12
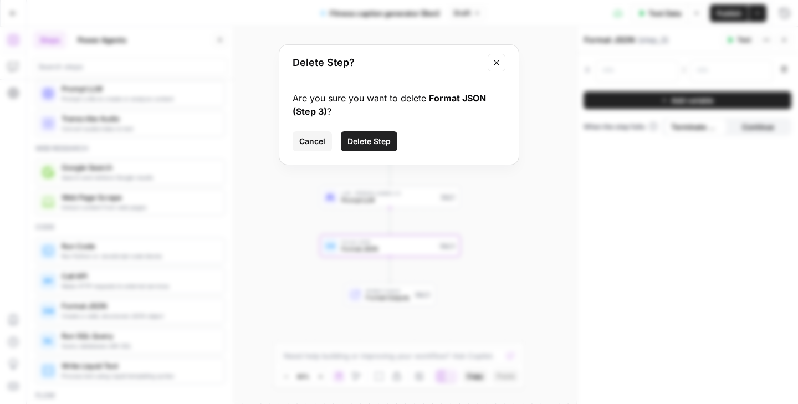
click at [384, 143] on span "Delete Step" at bounding box center [369, 141] width 43 height 11
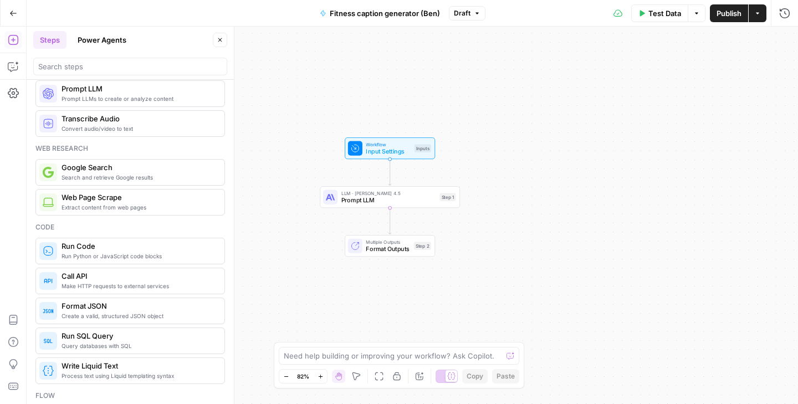
click at [380, 252] on span "Format Outputs" at bounding box center [388, 249] width 44 height 9
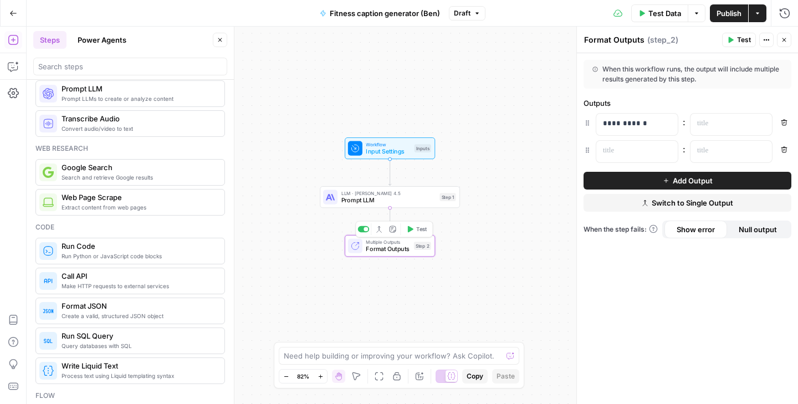
click at [398, 251] on span "Format Outputs" at bounding box center [388, 249] width 44 height 9
click at [762, 42] on button "Actions" at bounding box center [767, 40] width 14 height 14
click at [678, 72] on div "When this workflow runs, the output will include multiple results generated by …" at bounding box center [688, 74] width 190 height 20
click at [627, 78] on div "When this workflow runs, the output will include multiple results generated by …" at bounding box center [688, 74] width 190 height 20
click at [597, 71] on icon at bounding box center [596, 70] width 6 height 6
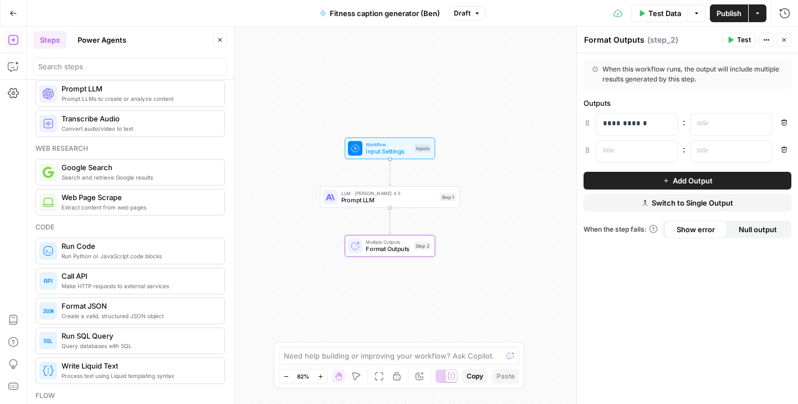
click at [597, 70] on icon at bounding box center [596, 70] width 6 height 6
click at [623, 42] on textarea "Format Outputs" at bounding box center [614, 39] width 60 height 11
click at [632, 228] on span "When the step fails:" at bounding box center [621, 230] width 74 height 10
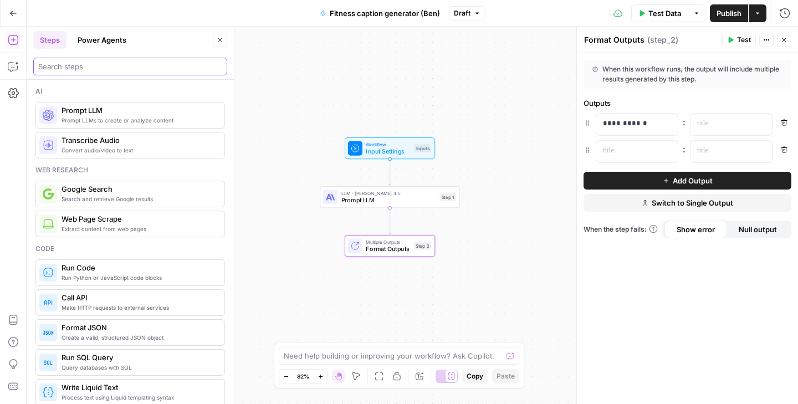
click at [119, 70] on input "search" at bounding box center [130, 66] width 184 height 11
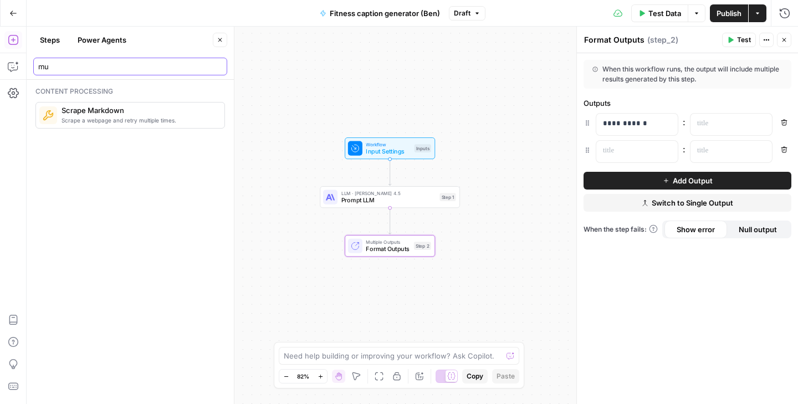
type input "m"
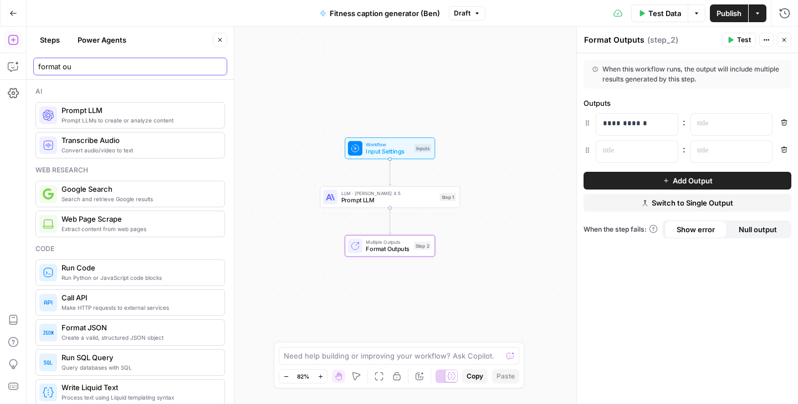
type input "format out"
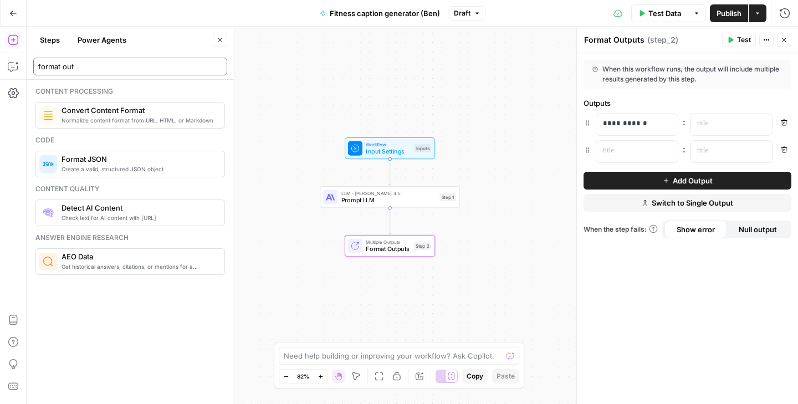
click at [183, 65] on input "format out" at bounding box center [130, 66] width 184 height 11
click at [216, 65] on input "format out" at bounding box center [130, 66] width 184 height 11
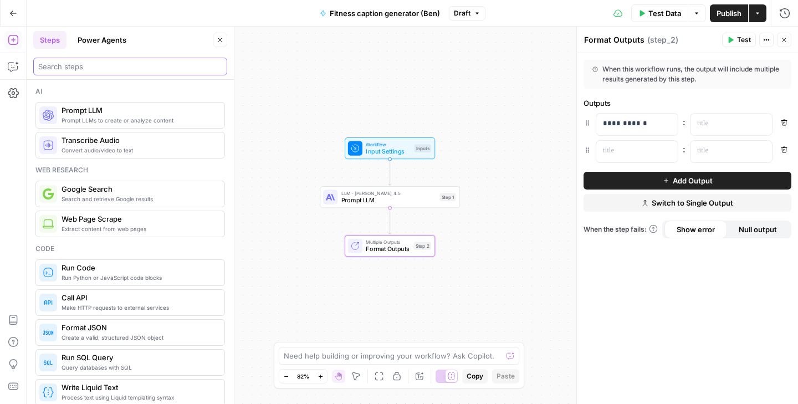
scroll to position [97, 0]
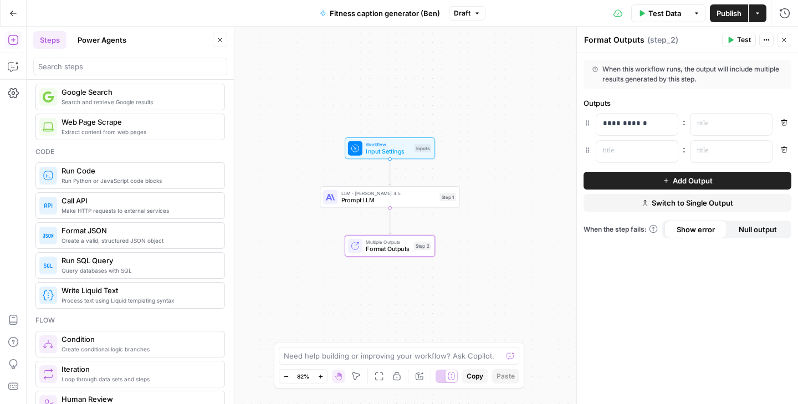
click at [160, 239] on span "Create a valid, structured JSON object" at bounding box center [139, 240] width 154 height 9
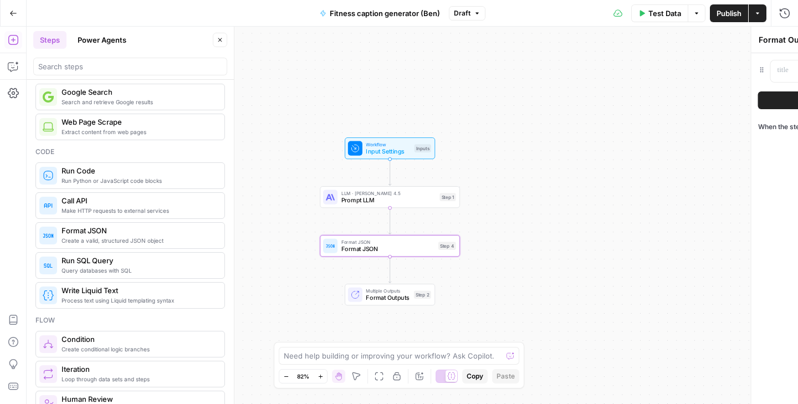
type textarea "Format JSON"
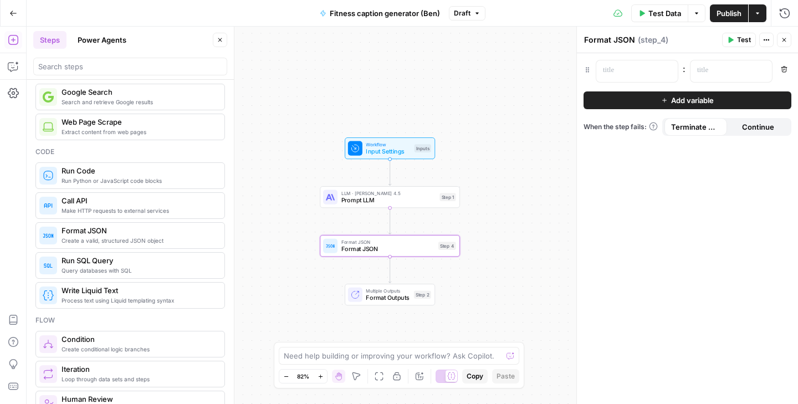
click at [384, 252] on span "Format JSON" at bounding box center [389, 249] width 94 height 9
click at [587, 69] on icon "button" at bounding box center [588, 70] width 8 height 8
click at [667, 39] on span "( step_4 )" at bounding box center [653, 39] width 30 height 11
click at [756, 15] on icon "button" at bounding box center [758, 13] width 7 height 7
click at [541, 253] on div "Workflow Input Settings Inputs LLM · [PERSON_NAME] 4.5 Prompt LLM Step 1 Format…" at bounding box center [413, 216] width 772 height 378
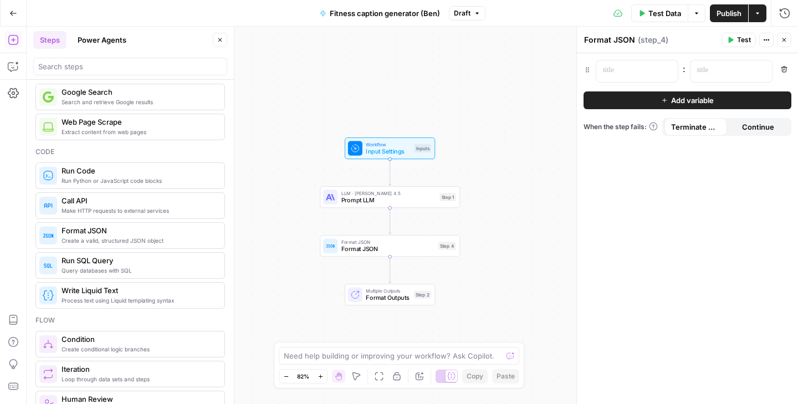
click at [761, 20] on button "Actions" at bounding box center [758, 13] width 18 height 18
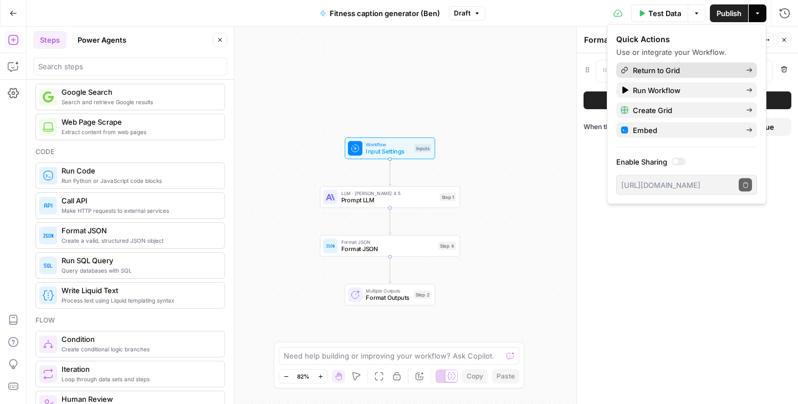
click at [656, 69] on span "Return to Grid" at bounding box center [685, 70] width 104 height 11
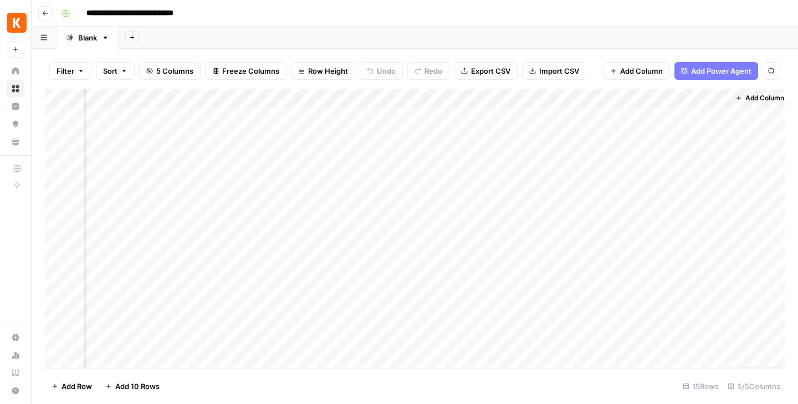
scroll to position [0, 160]
click at [572, 120] on div "Add Column" at bounding box center [415, 228] width 740 height 279
click at [640, 112] on div "Add Column" at bounding box center [415, 228] width 740 height 279
click at [585, 118] on div at bounding box center [643, 116] width 162 height 21
click at [599, 115] on div at bounding box center [643, 116] width 162 height 21
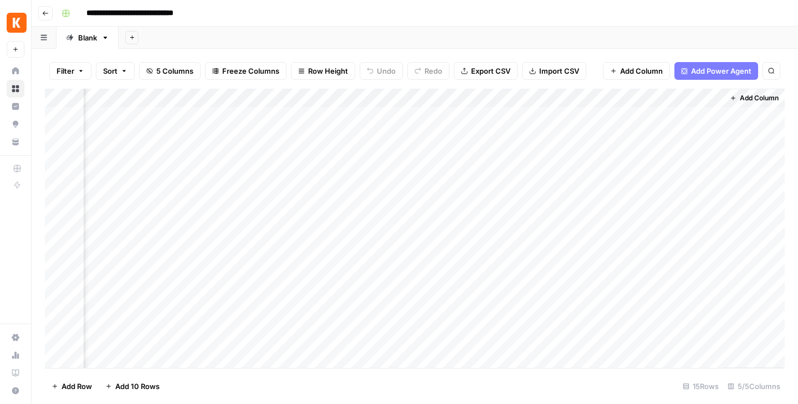
click at [712, 100] on div "Add Column" at bounding box center [415, 228] width 740 height 279
click at [645, 36] on div "Add Sheet" at bounding box center [459, 38] width 680 height 22
click at [612, 21] on div "**********" at bounding box center [422, 13] width 730 height 18
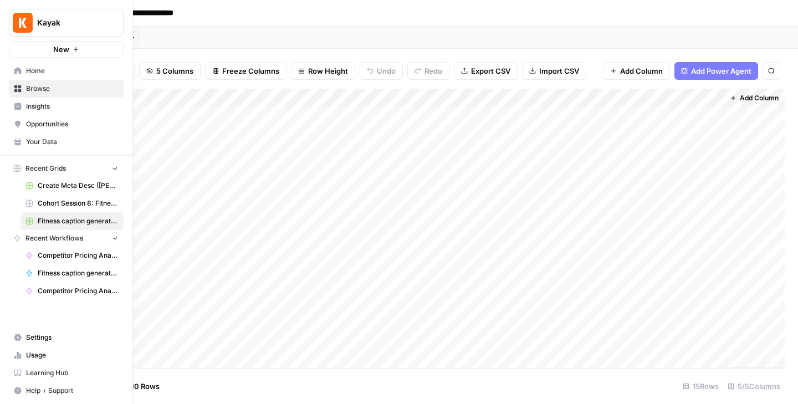
click at [25, 207] on div "Kayak New Home Browse Insights Opportunities Your Data Recent Grids Create Meta…" at bounding box center [66, 202] width 133 height 404
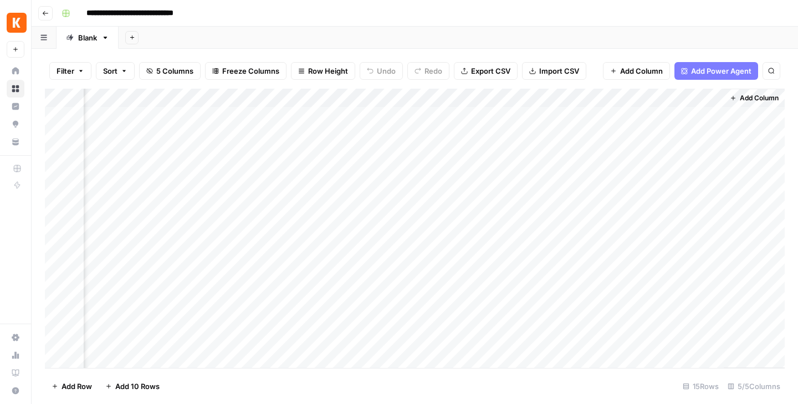
click at [614, 155] on div "Add Column" at bounding box center [415, 228] width 740 height 279
click at [716, 155] on div "Add Column" at bounding box center [415, 228] width 740 height 279
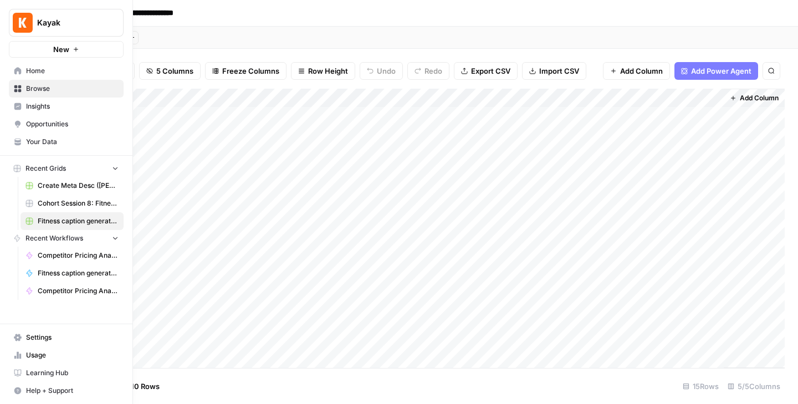
click at [44, 85] on span "Browse" at bounding box center [72, 89] width 93 height 10
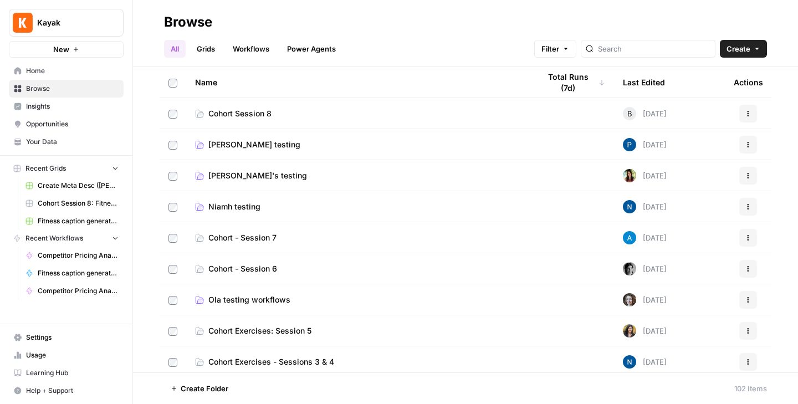
click at [206, 55] on link "Grids" at bounding box center [206, 49] width 32 height 18
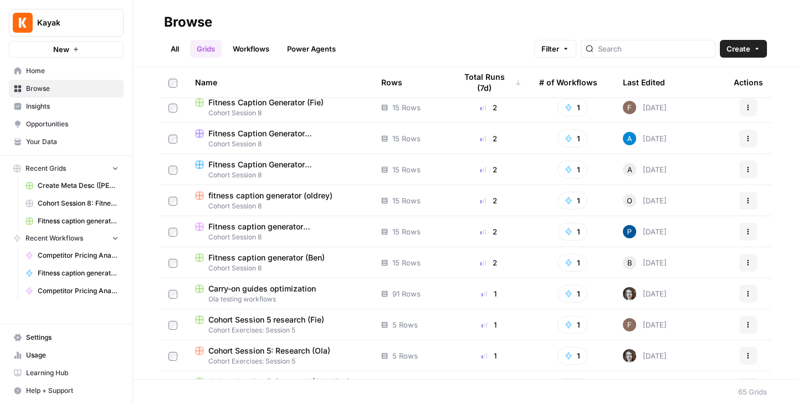
scroll to position [220, 0]
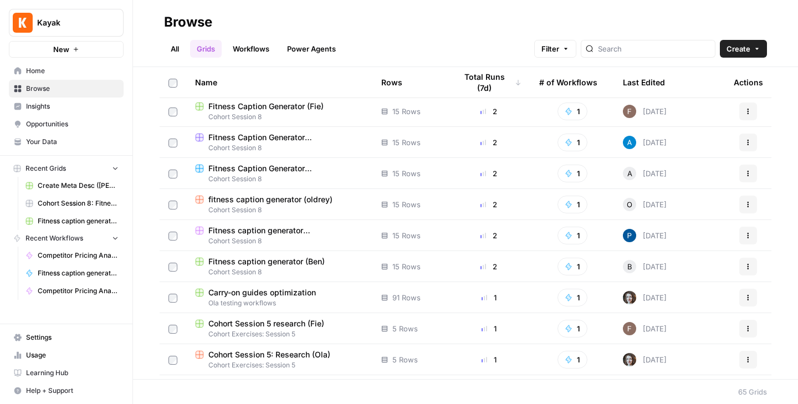
click at [322, 258] on span "Fitness caption generator (Ben)" at bounding box center [266, 261] width 116 height 11
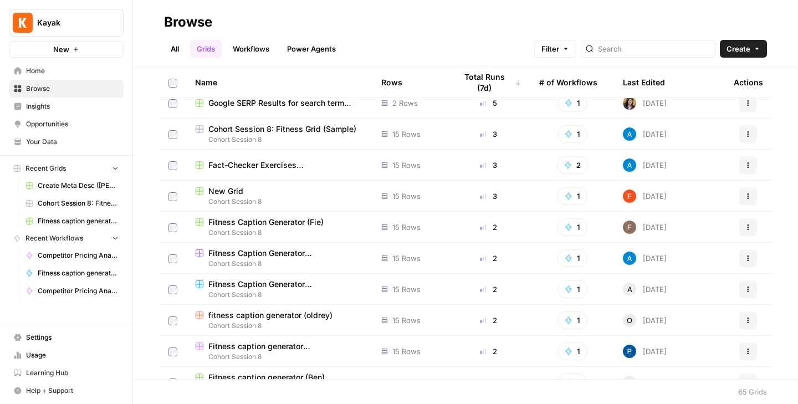
scroll to position [146, 0]
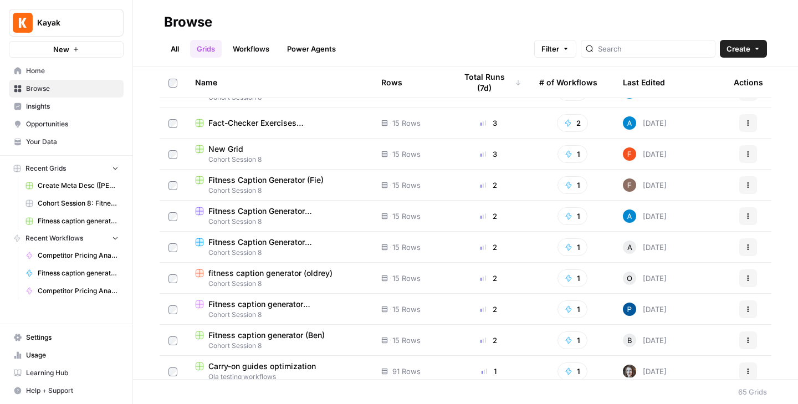
click at [293, 301] on span "Fitness caption generator ([PERSON_NAME])" at bounding box center [285, 304] width 155 height 11
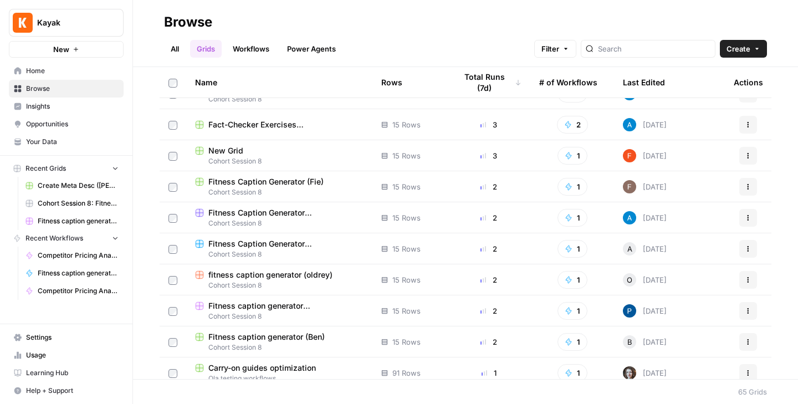
scroll to position [149, 0]
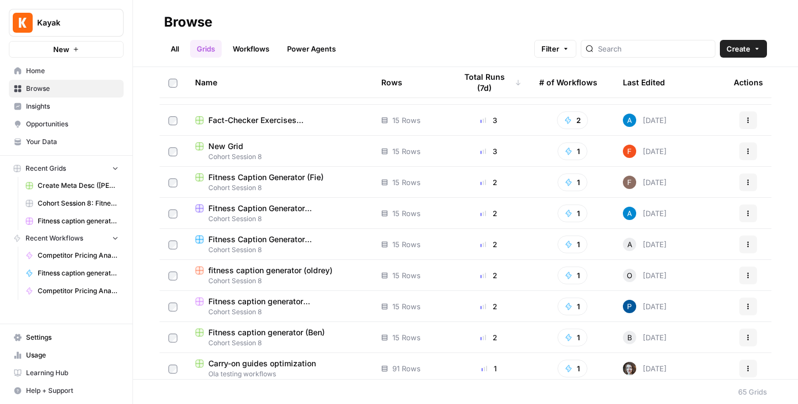
click at [303, 330] on span "Fitness caption generator (Ben)" at bounding box center [266, 332] width 116 height 11
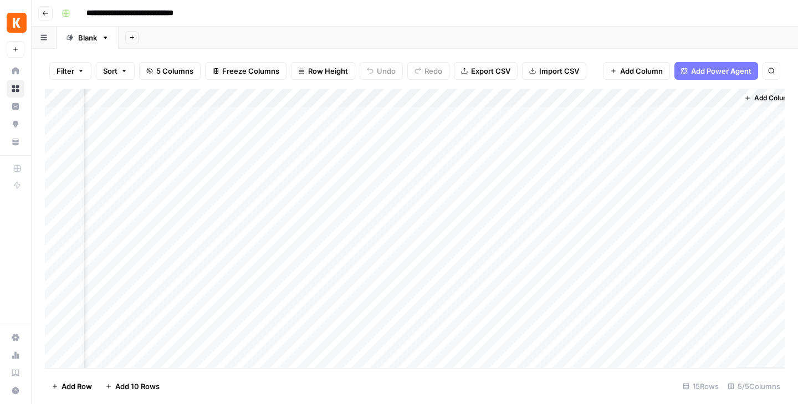
scroll to position [0, 160]
click at [755, 116] on div "Add Column" at bounding box center [754, 228] width 61 height 279
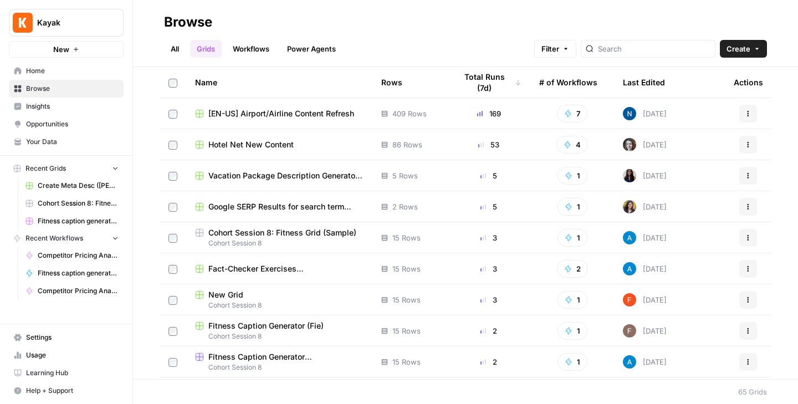
click at [316, 265] on span "Fact-Checker Exercises ([PERSON_NAME]" at bounding box center [285, 268] width 155 height 11
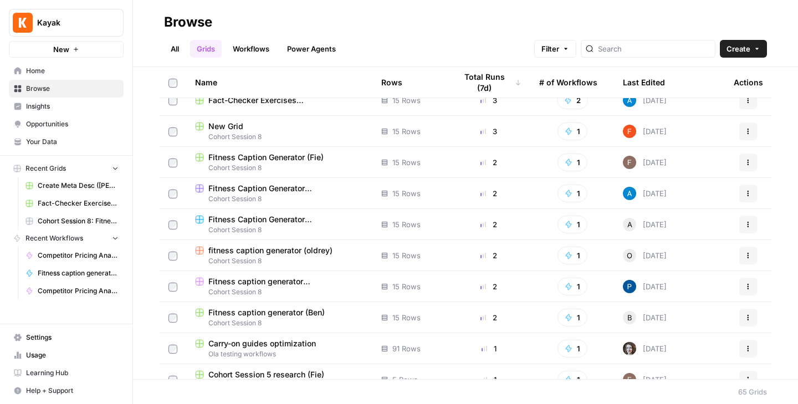
scroll to position [179, 0]
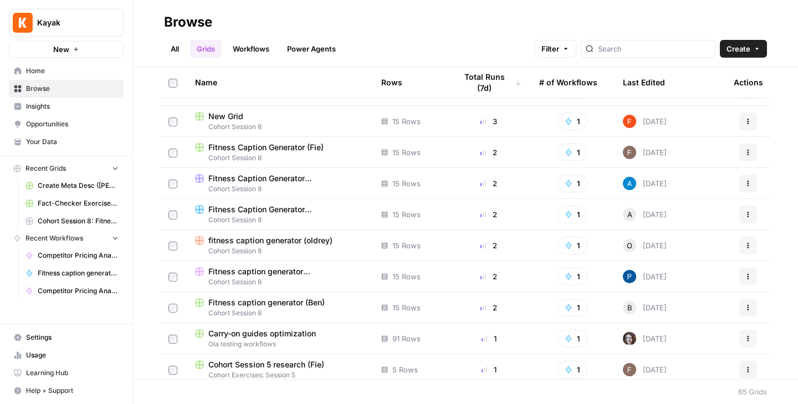
click at [306, 300] on span "Fitness caption generator (Ben)" at bounding box center [266, 302] width 116 height 11
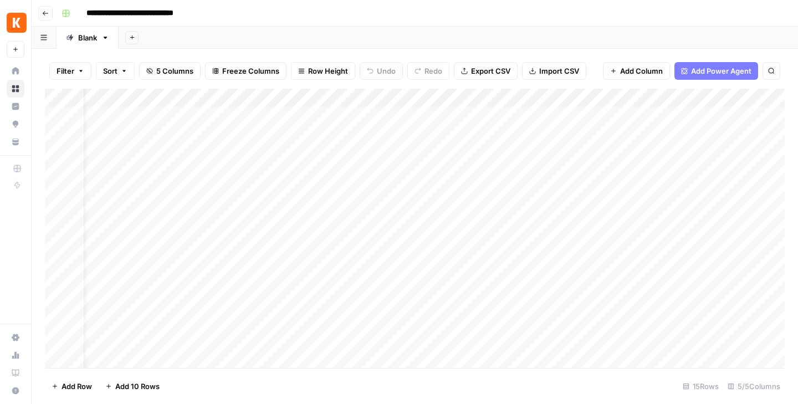
scroll to position [0, 160]
click at [696, 117] on div "Add Column" at bounding box center [415, 228] width 740 height 279
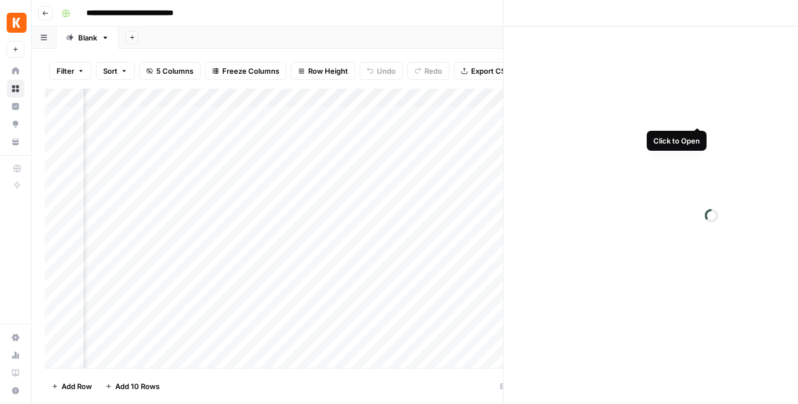
scroll to position [0, 154]
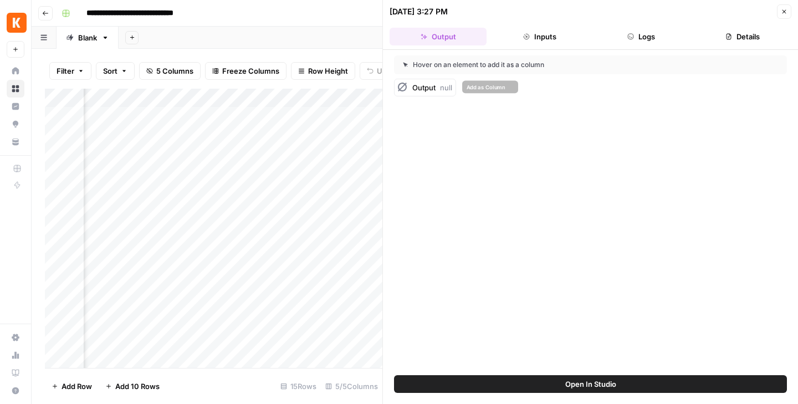
click at [442, 93] on div "Output null" at bounding box center [433, 87] width 40 height 11
click at [781, 11] on icon "button" at bounding box center [784, 11] width 7 height 7
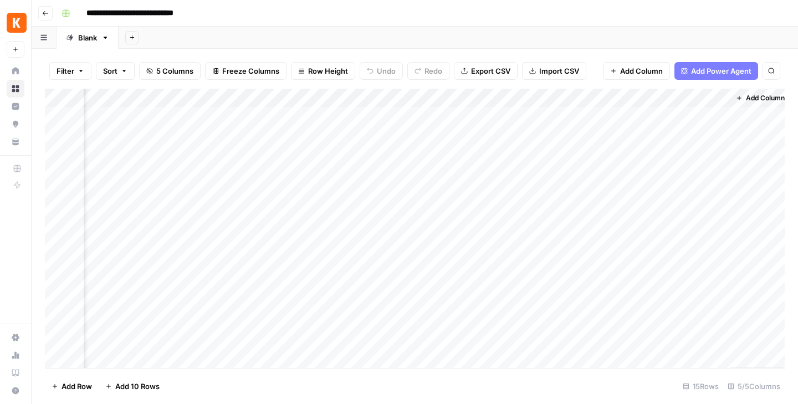
scroll to position [0, 147]
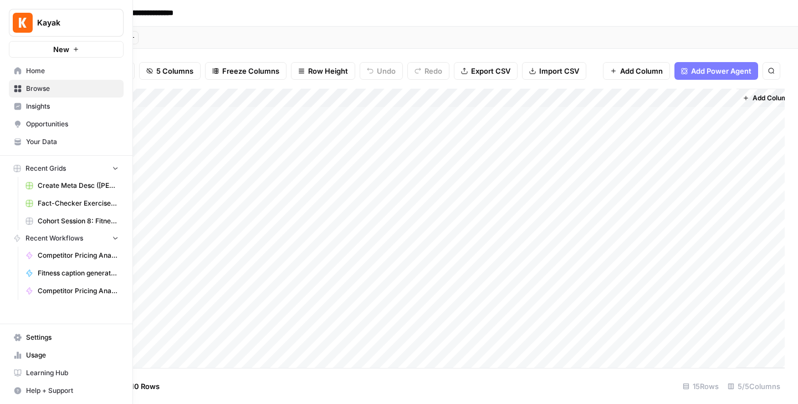
click at [38, 14] on button "Kayak" at bounding box center [66, 23] width 115 height 28
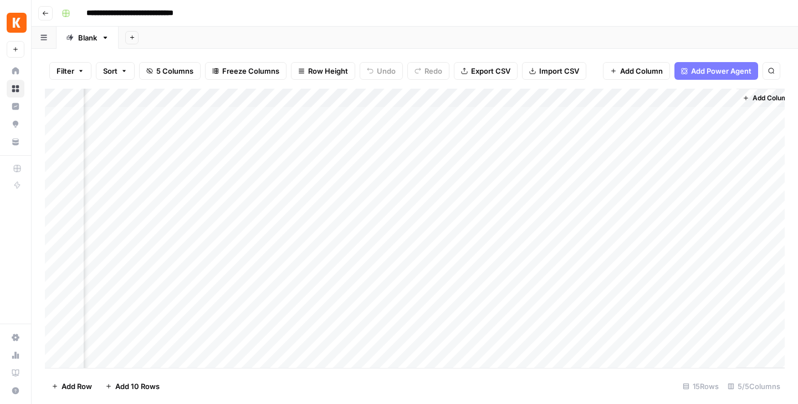
click at [42, 16] on icon "button" at bounding box center [45, 13] width 7 height 7
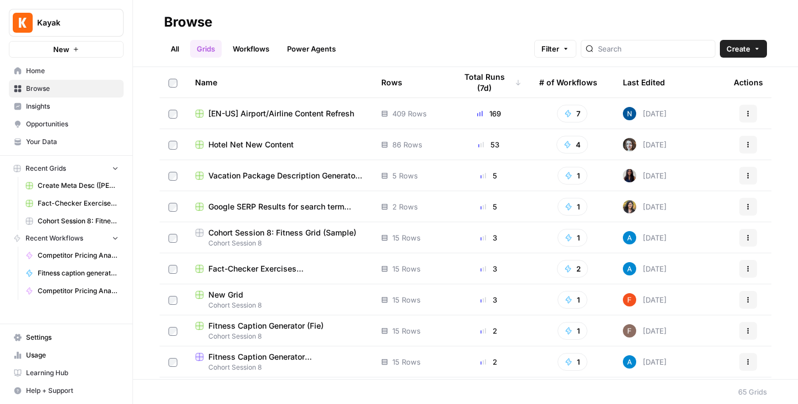
click at [265, 51] on link "Workflows" at bounding box center [251, 49] width 50 height 18
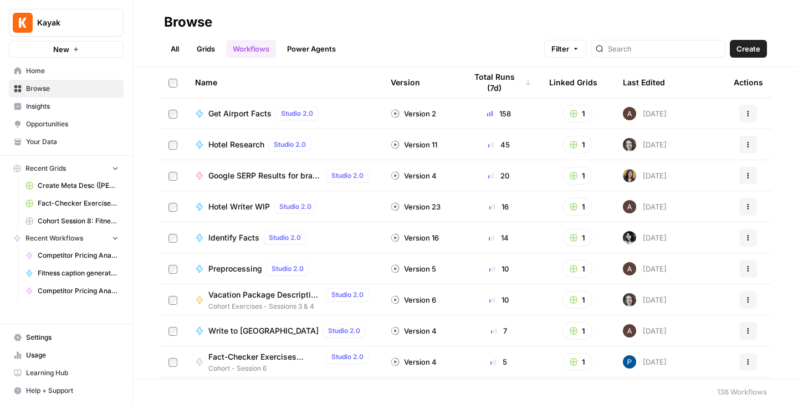
click at [643, 82] on div "Last Edited" at bounding box center [644, 82] width 42 height 30
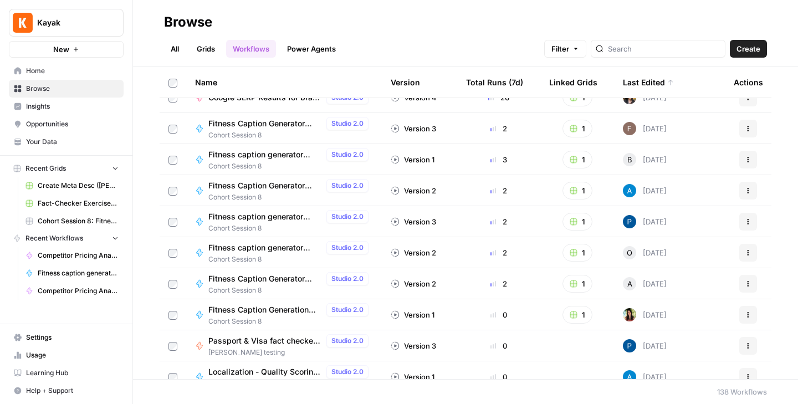
scroll to position [110, 0]
click at [277, 154] on span "Fitness caption generator (Ben)" at bounding box center [265, 154] width 114 height 11
